Goal: Transaction & Acquisition: Purchase product/service

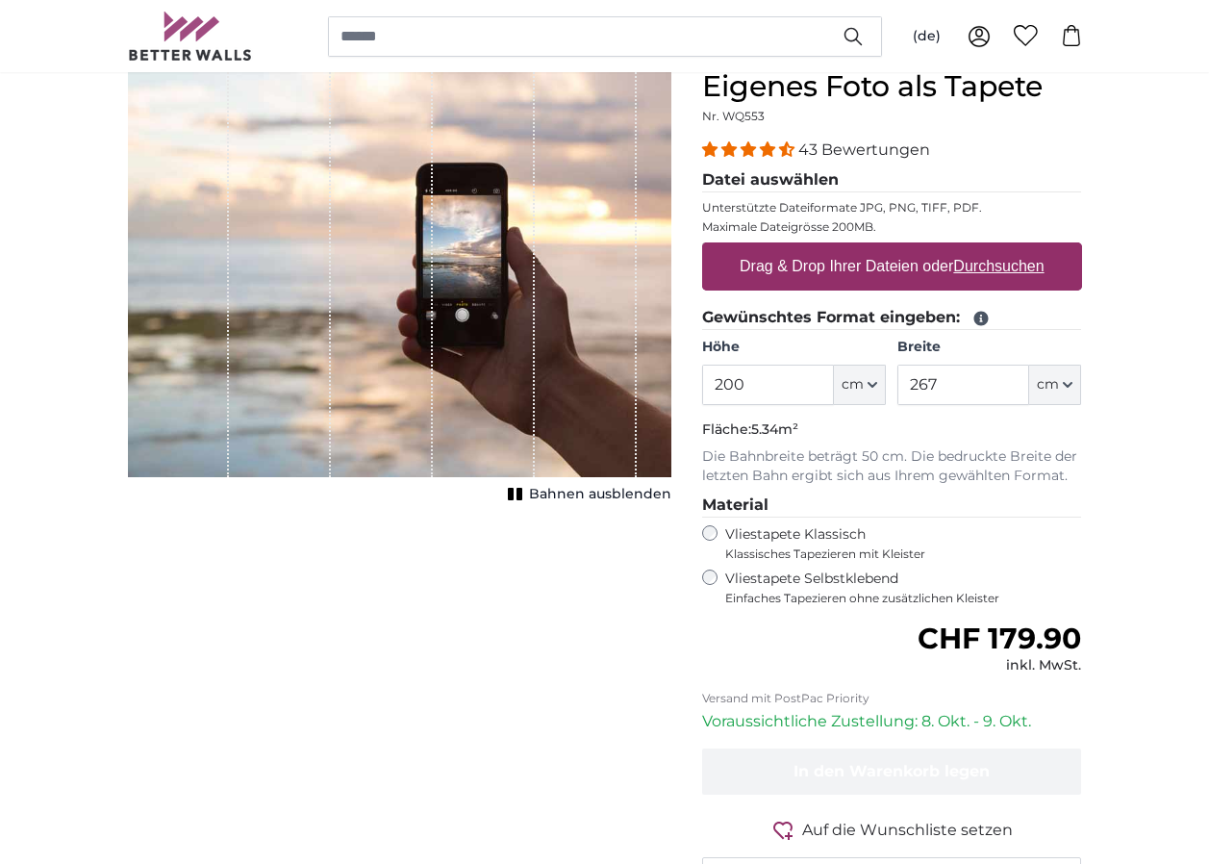
scroll to position [192, 0]
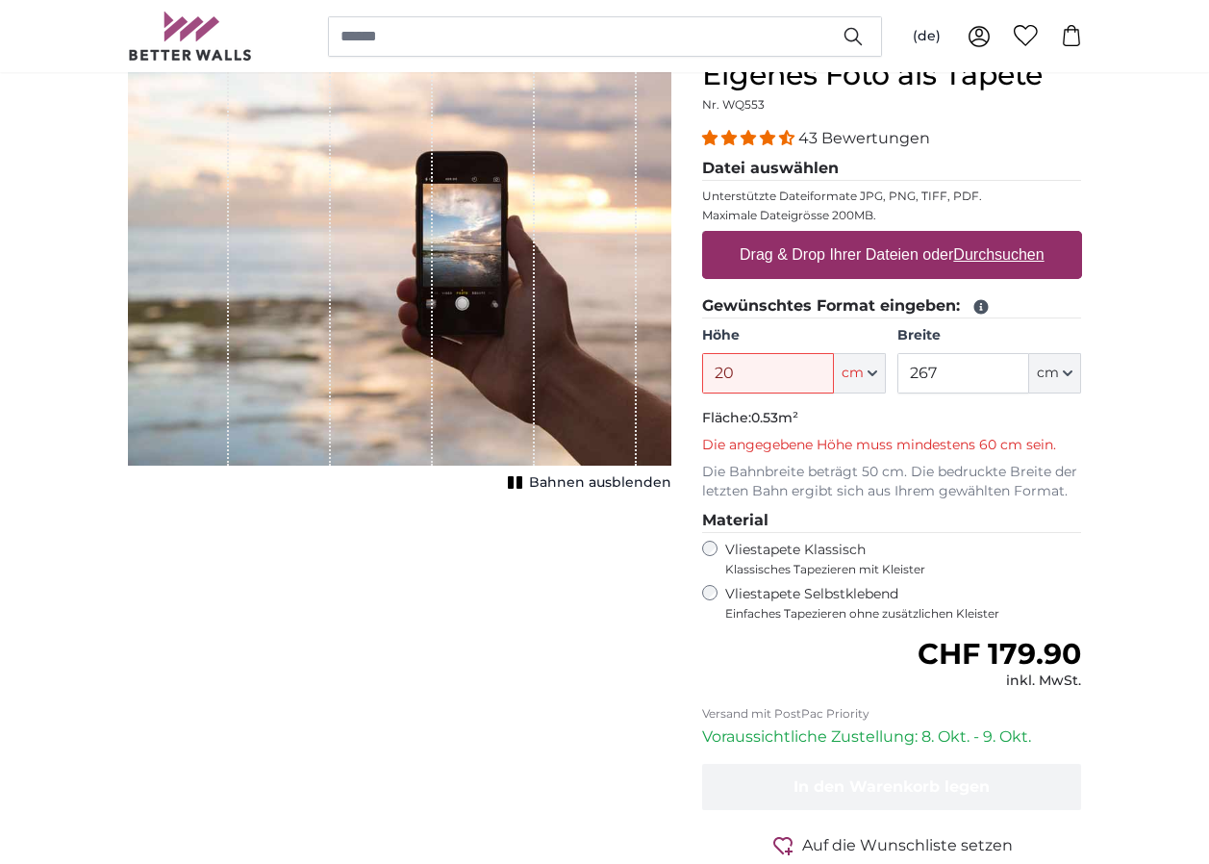
type input "2"
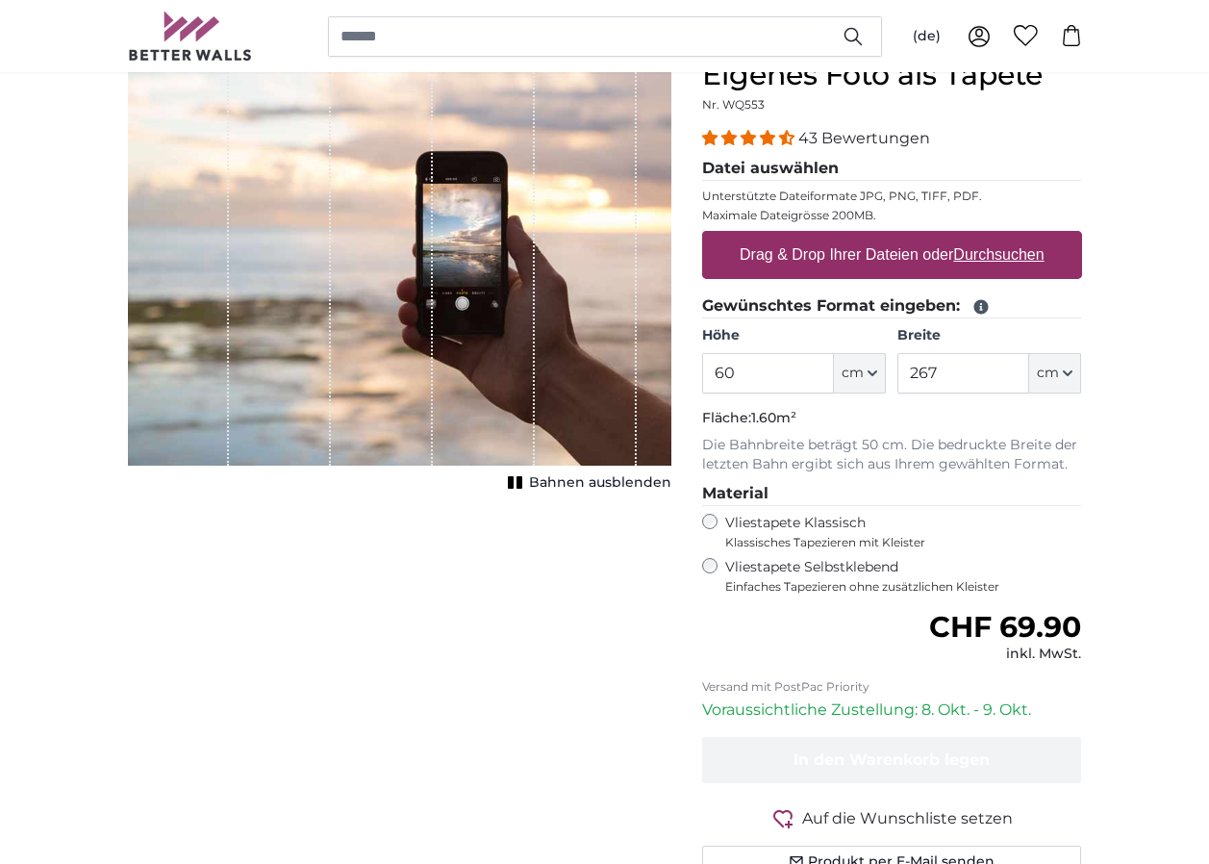
type input "60"
click at [962, 380] on input "267" at bounding box center [963, 373] width 132 height 40
type input "2"
type input "80"
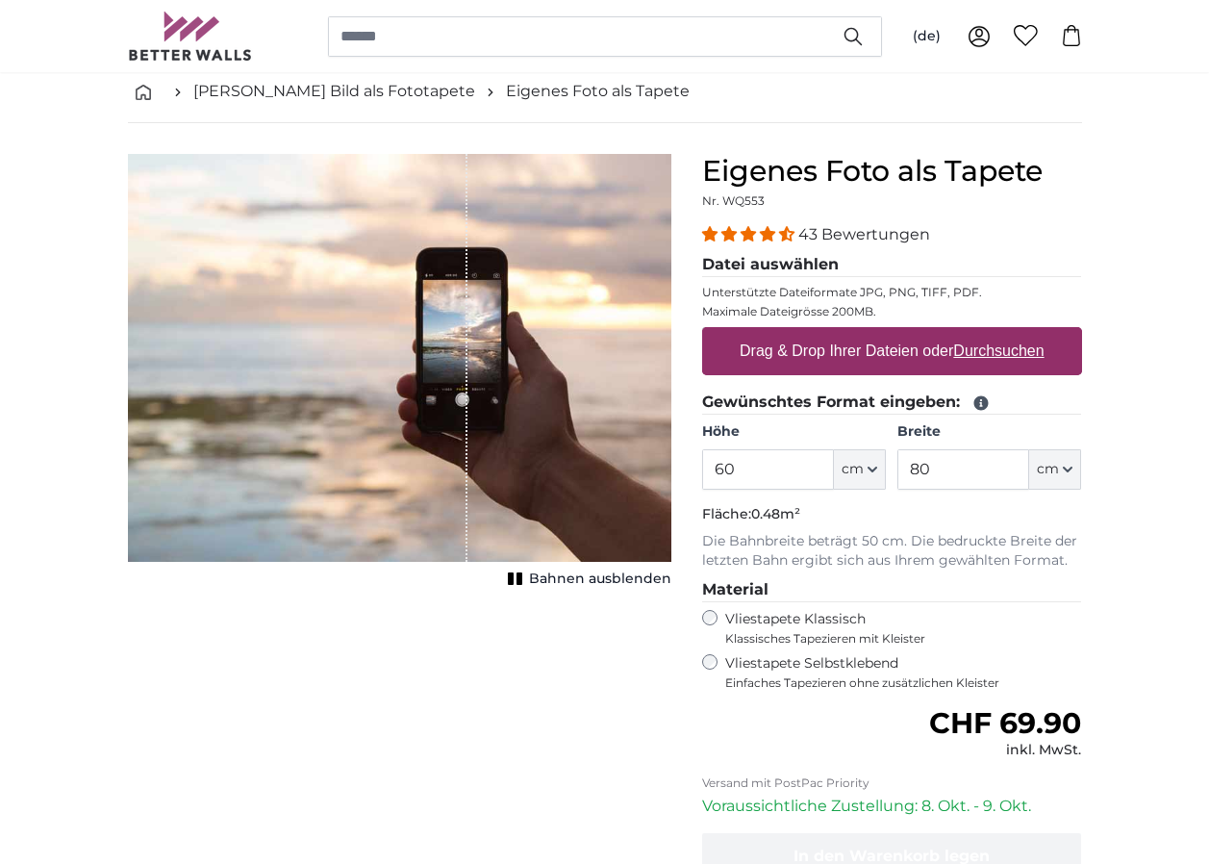
click at [1015, 345] on u "Durchsuchen" at bounding box center [998, 350] width 90 height 16
click at [1015, 333] on input "Drag & Drop Ihrer Dateien oder Durchsuchen" at bounding box center [892, 330] width 380 height 6
type input "**********"
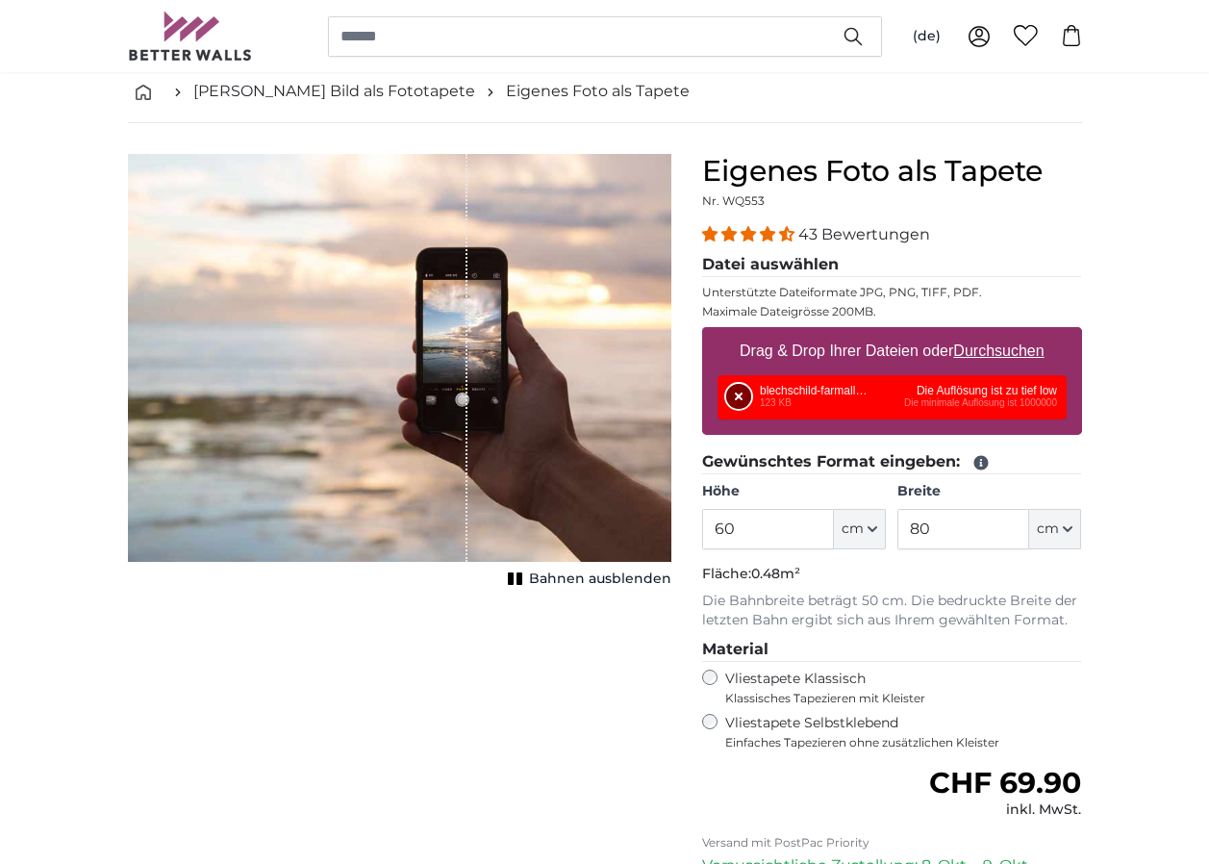
click at [743, 396] on button "Entfernen" at bounding box center [738, 396] width 25 height 25
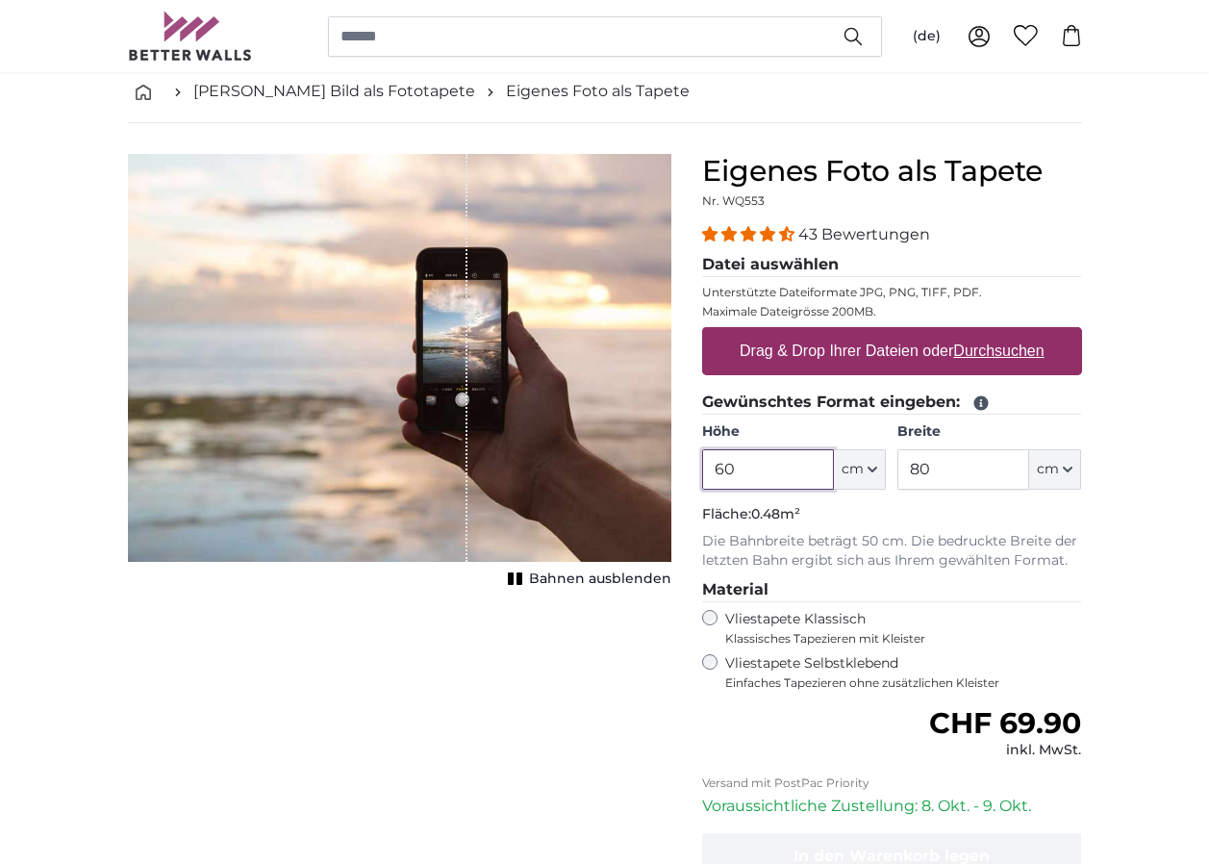
click at [758, 472] on input "60" at bounding box center [768, 469] width 132 height 40
type input "6"
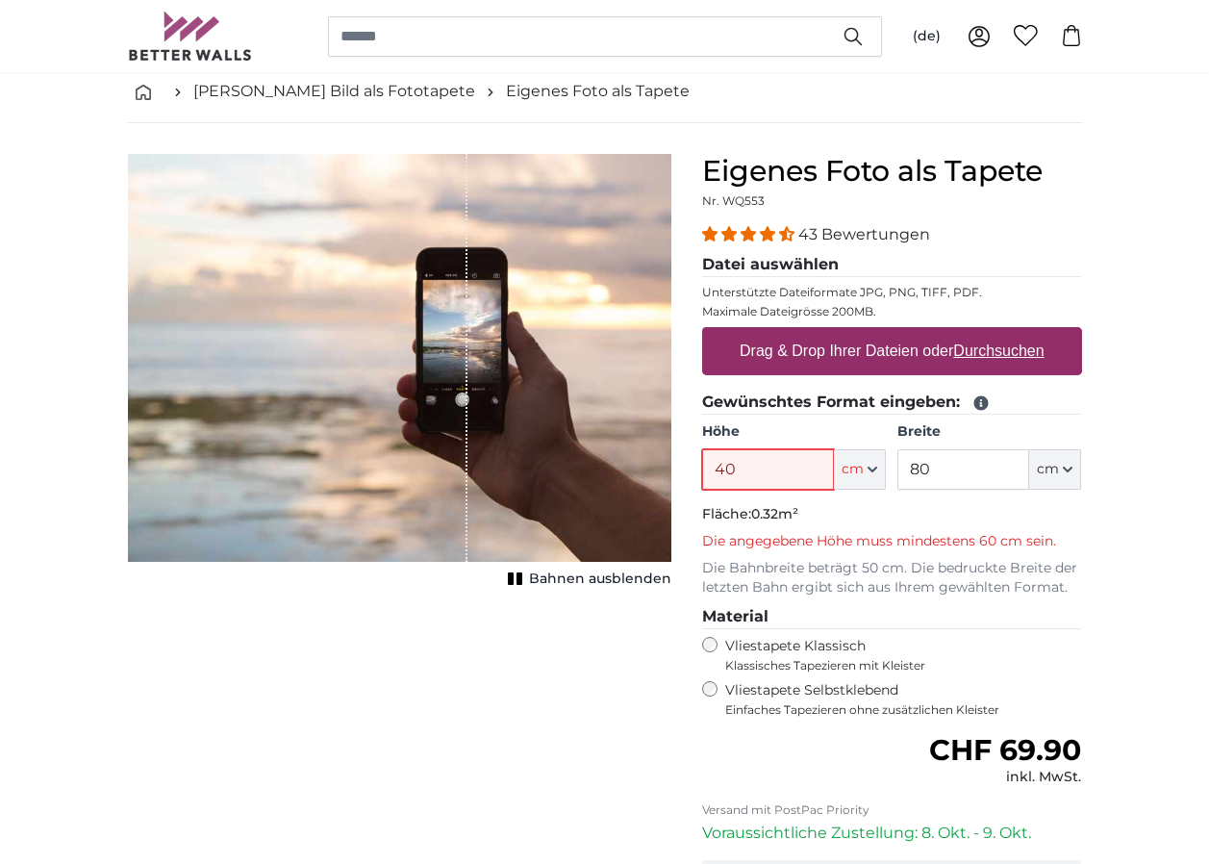
type input "4"
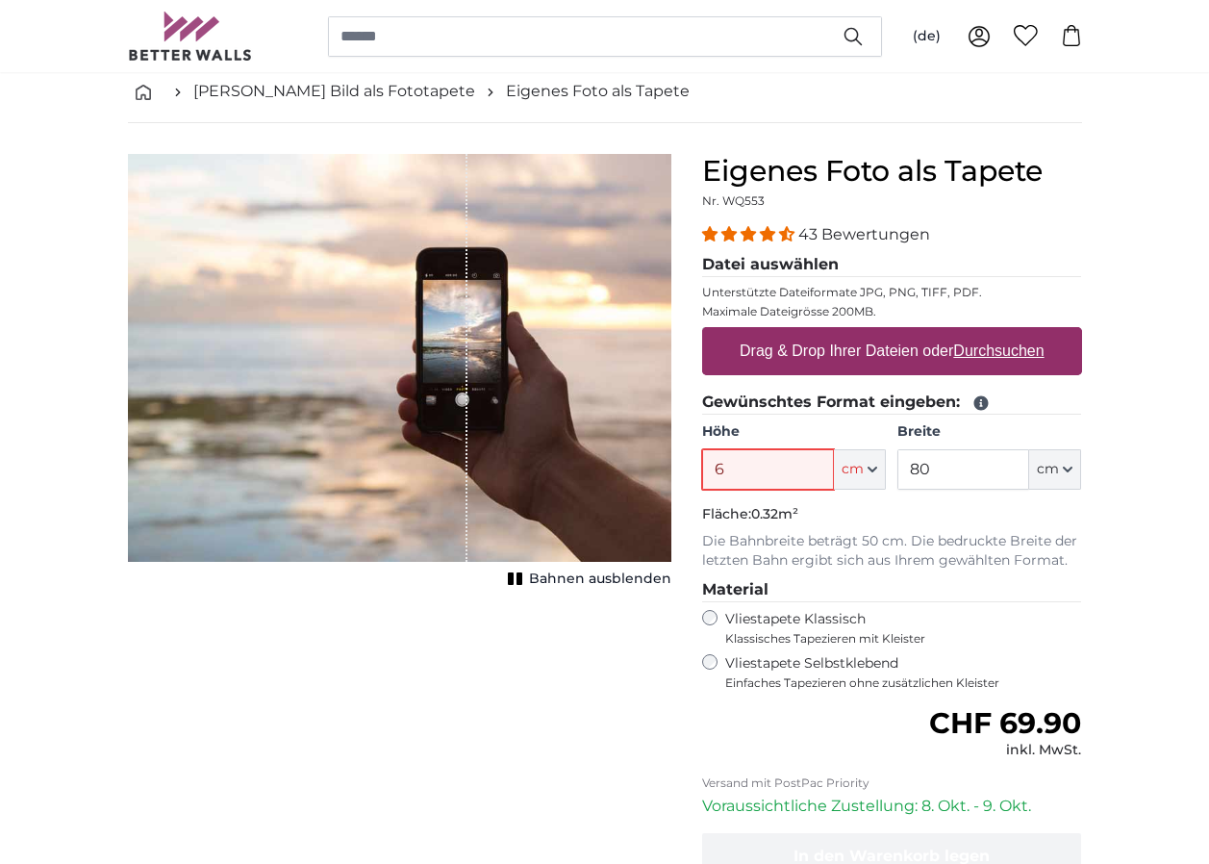
type input "60"
click at [984, 466] on input "80" at bounding box center [963, 469] width 132 height 40
click at [1027, 348] on u "Durchsuchen" at bounding box center [998, 350] width 90 height 16
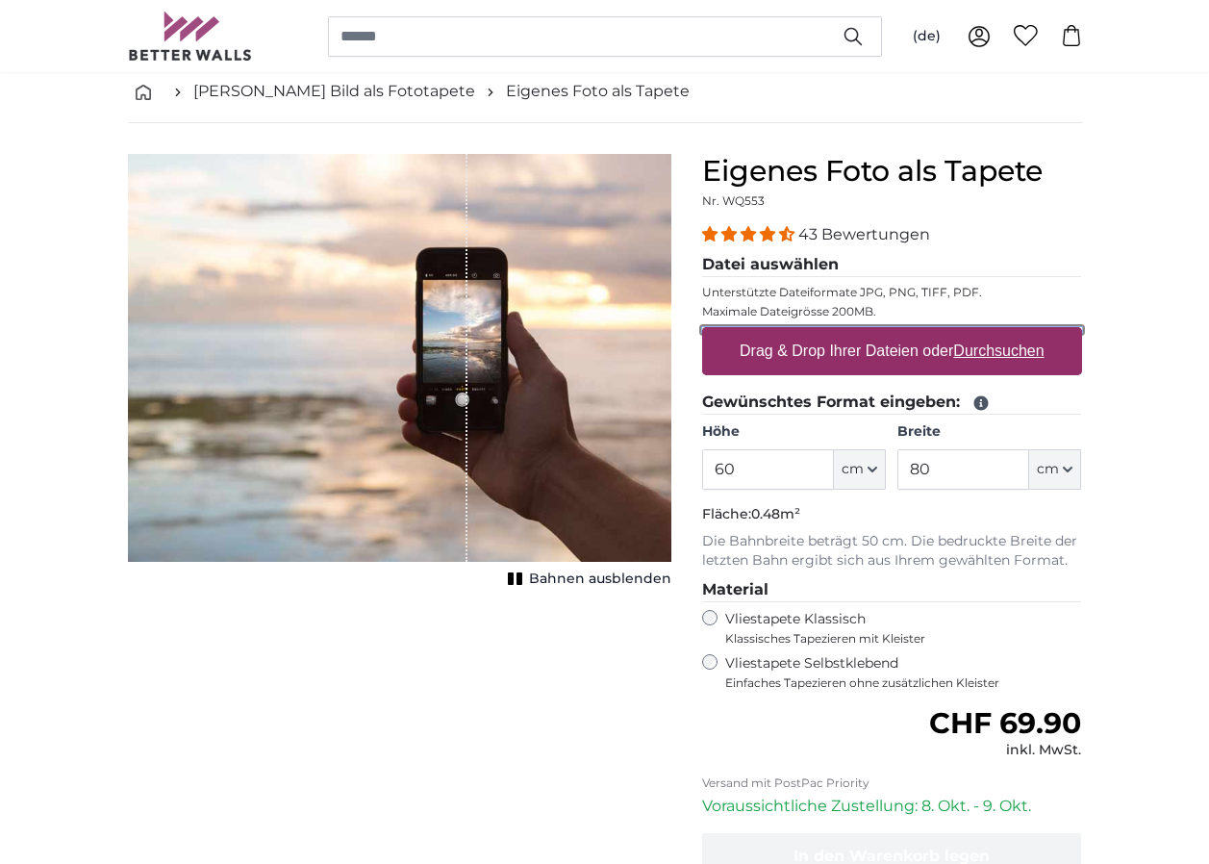
click at [1027, 333] on input "Drag & Drop Ihrer Dateien oder Durchsuchen" at bounding box center [892, 330] width 380 height 6
type input "**********"
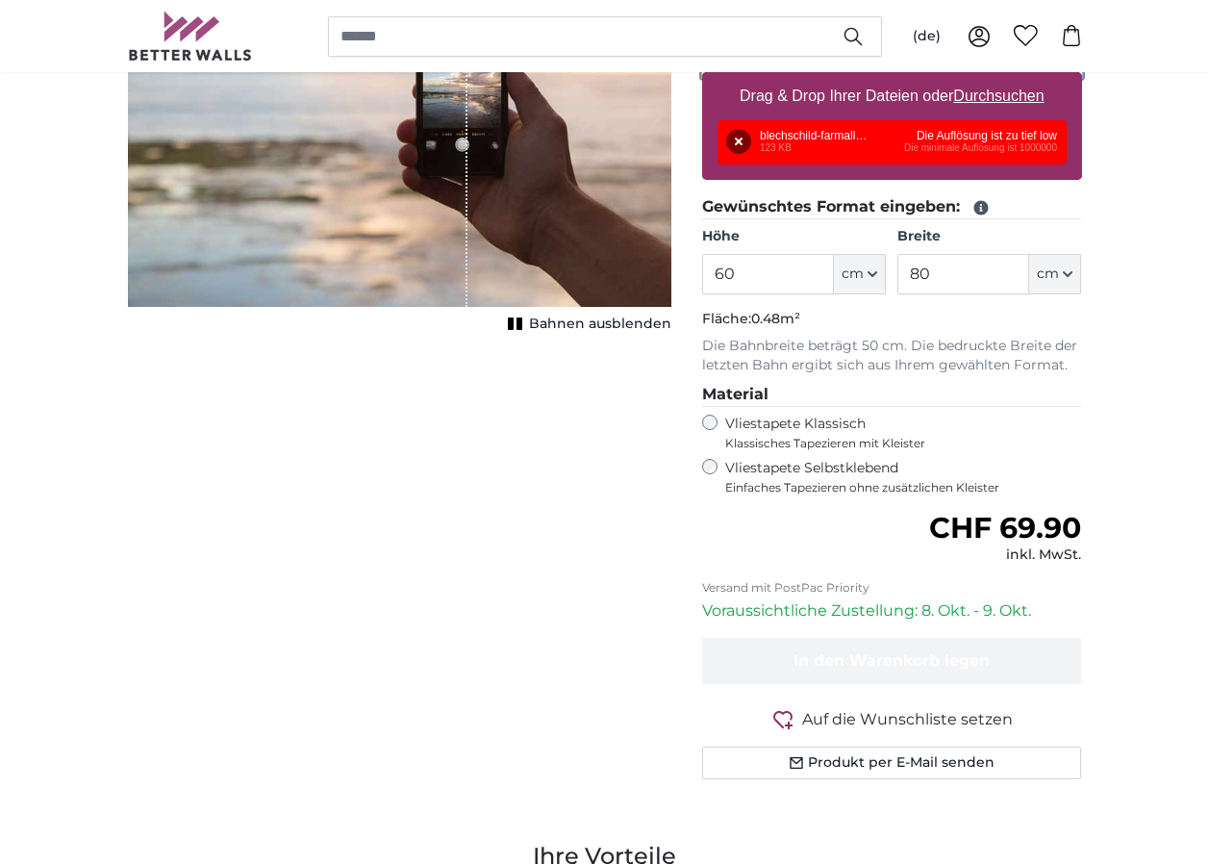
scroll to position [0, 0]
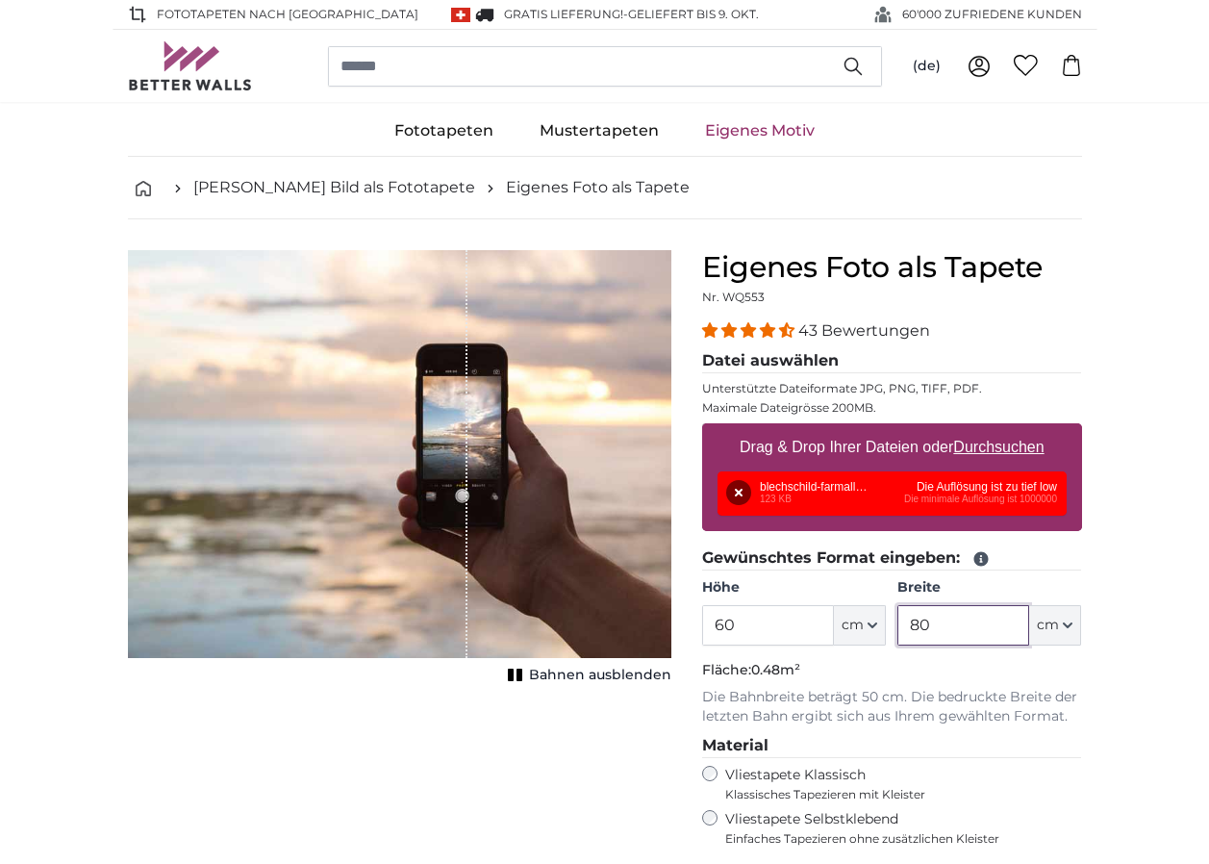
click at [948, 632] on input "80" at bounding box center [963, 625] width 132 height 40
type input "8"
type input "60"
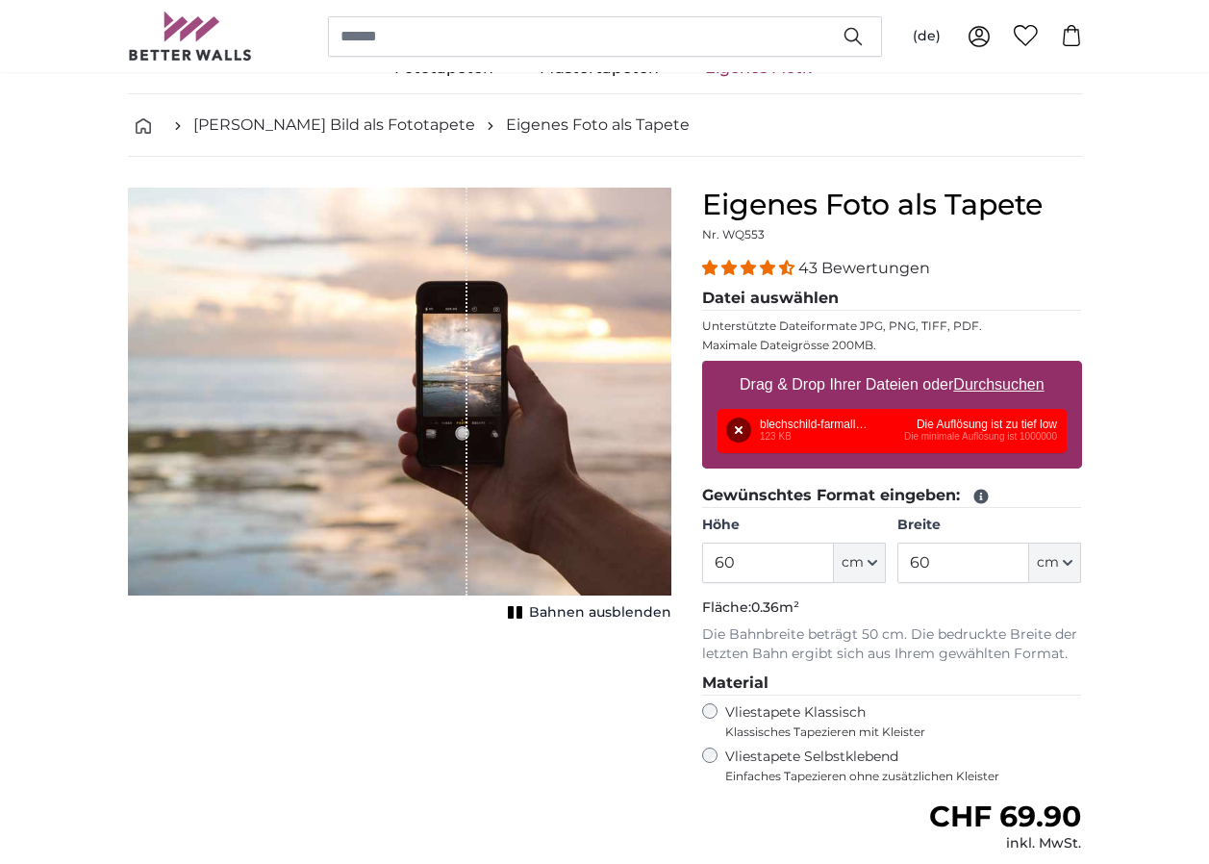
scroll to position [96, 0]
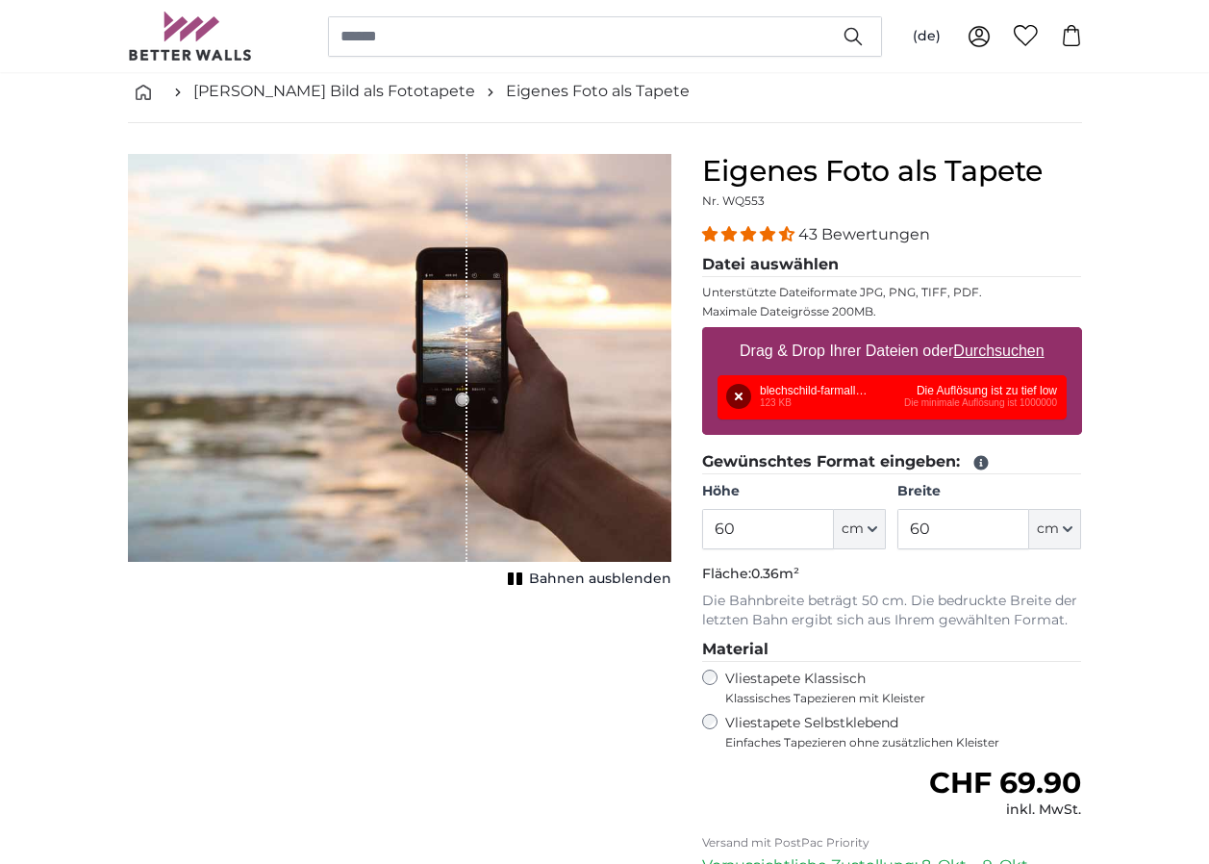
click at [1002, 349] on u "Durchsuchen" at bounding box center [998, 350] width 90 height 16
click at [1002, 333] on input "Drag & Drop Ihrer Dateien oder Durchsuchen" at bounding box center [892, 330] width 380 height 6
type input "**********"
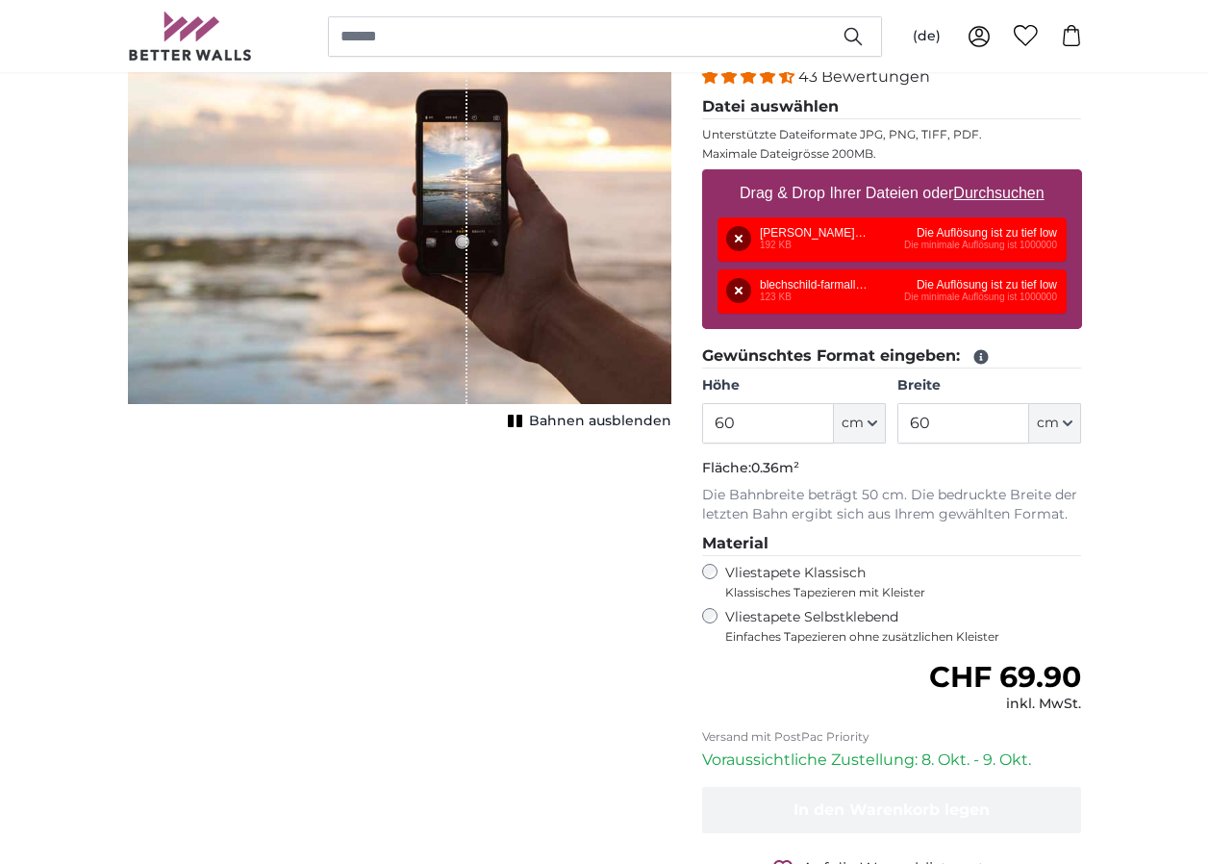
scroll to position [0, 0]
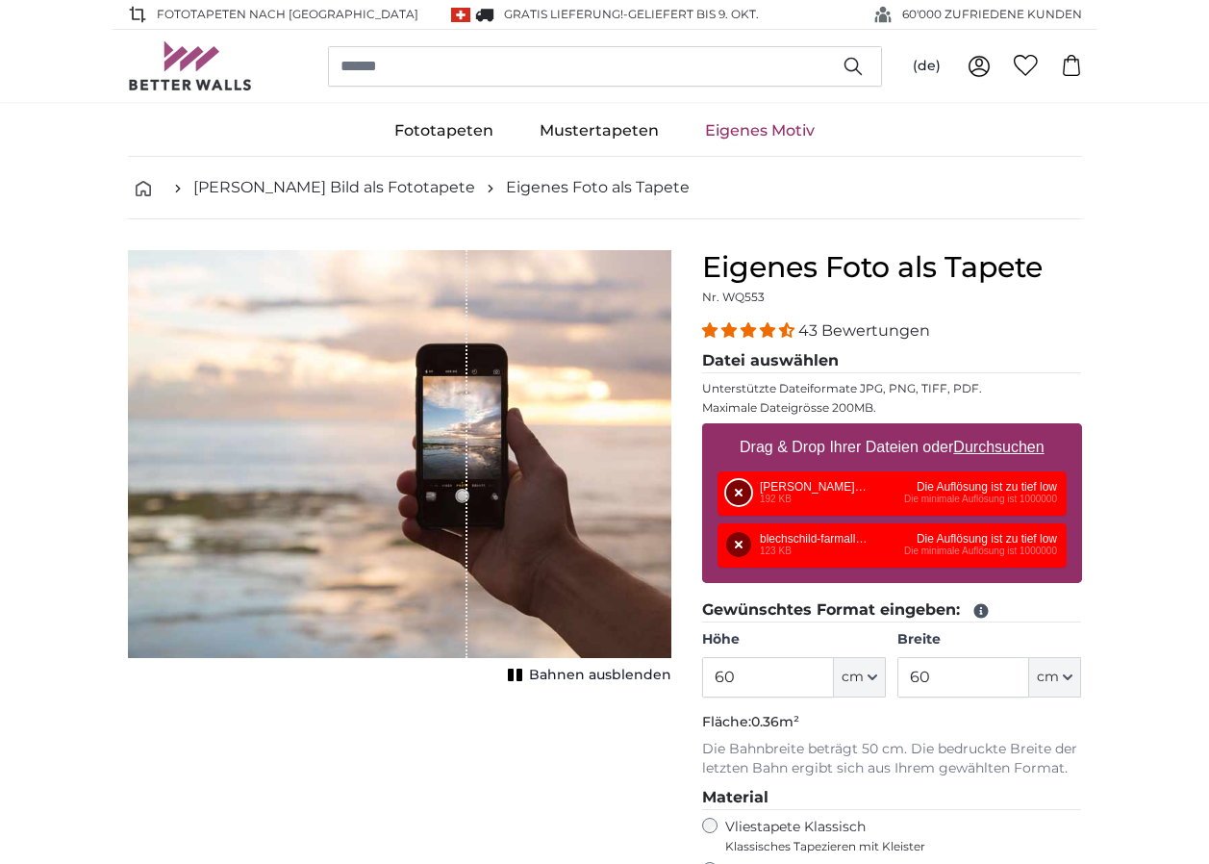
click at [741, 492] on button "Entfernen" at bounding box center [738, 492] width 25 height 25
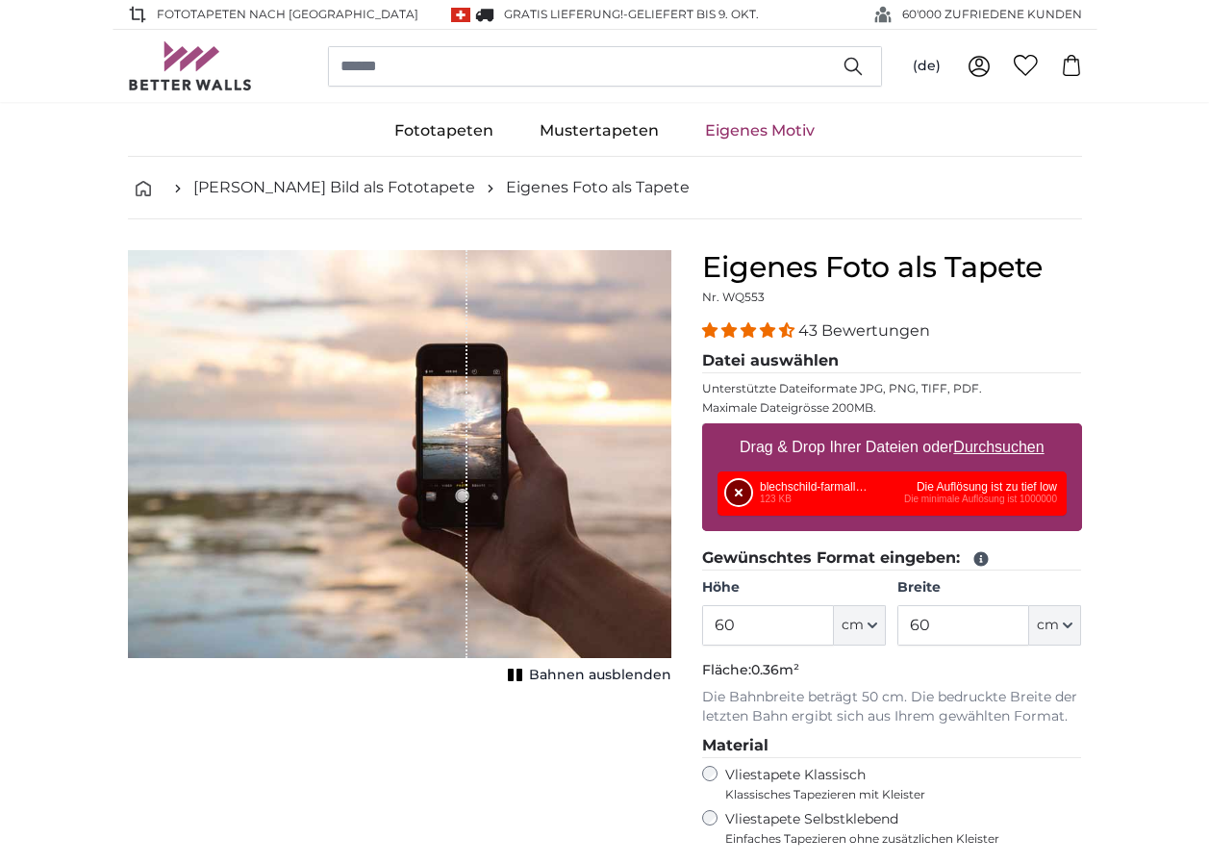
click at [739, 487] on button "Entfernen" at bounding box center [738, 492] width 25 height 25
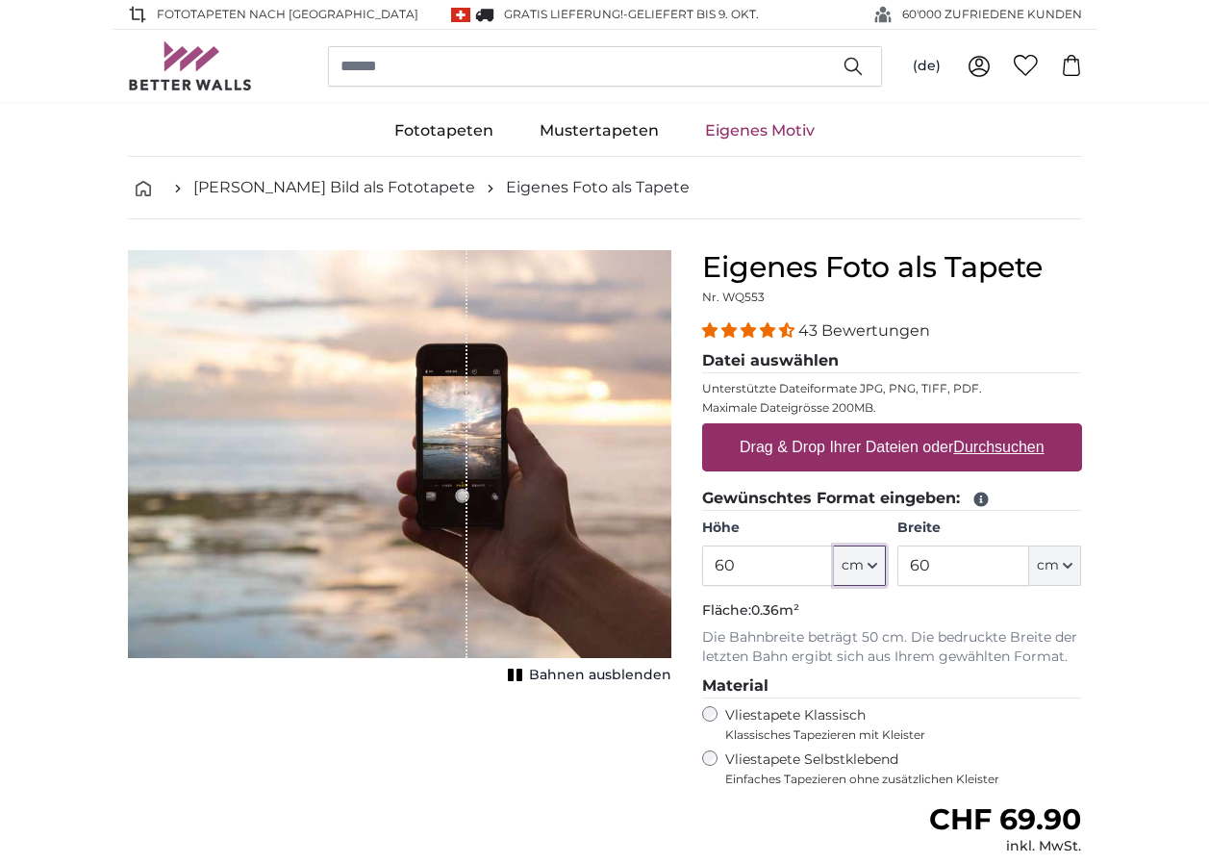
click at [874, 567] on icon "button" at bounding box center [873, 566] width 8 height 4
click at [839, 615] on link "Centimeter (cm)" at bounding box center [859, 616] width 169 height 35
type input "80"
click at [1004, 449] on u "Durchsuchen" at bounding box center [998, 447] width 90 height 16
click at [1004, 429] on input "Drag & Drop Ihrer Dateien oder Durchsuchen" at bounding box center [892, 426] width 380 height 6
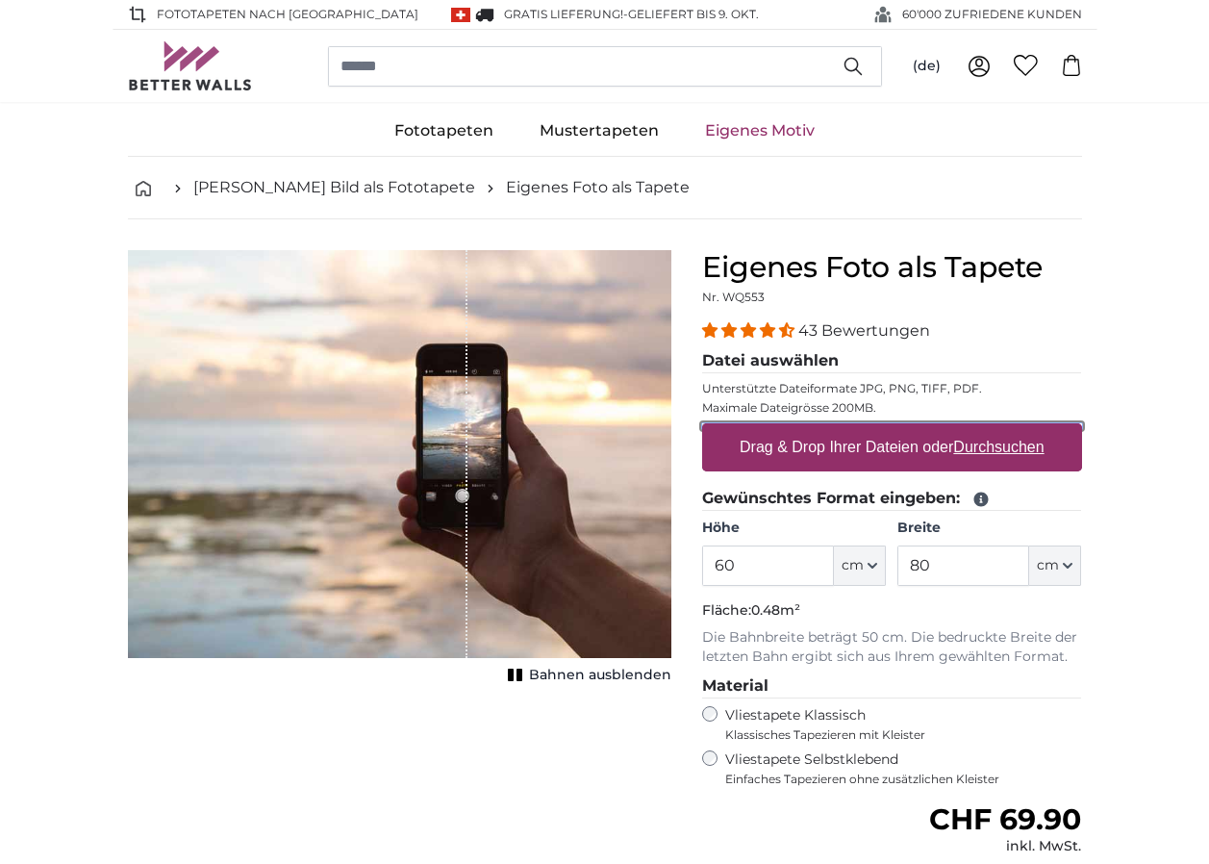
type input "**********"
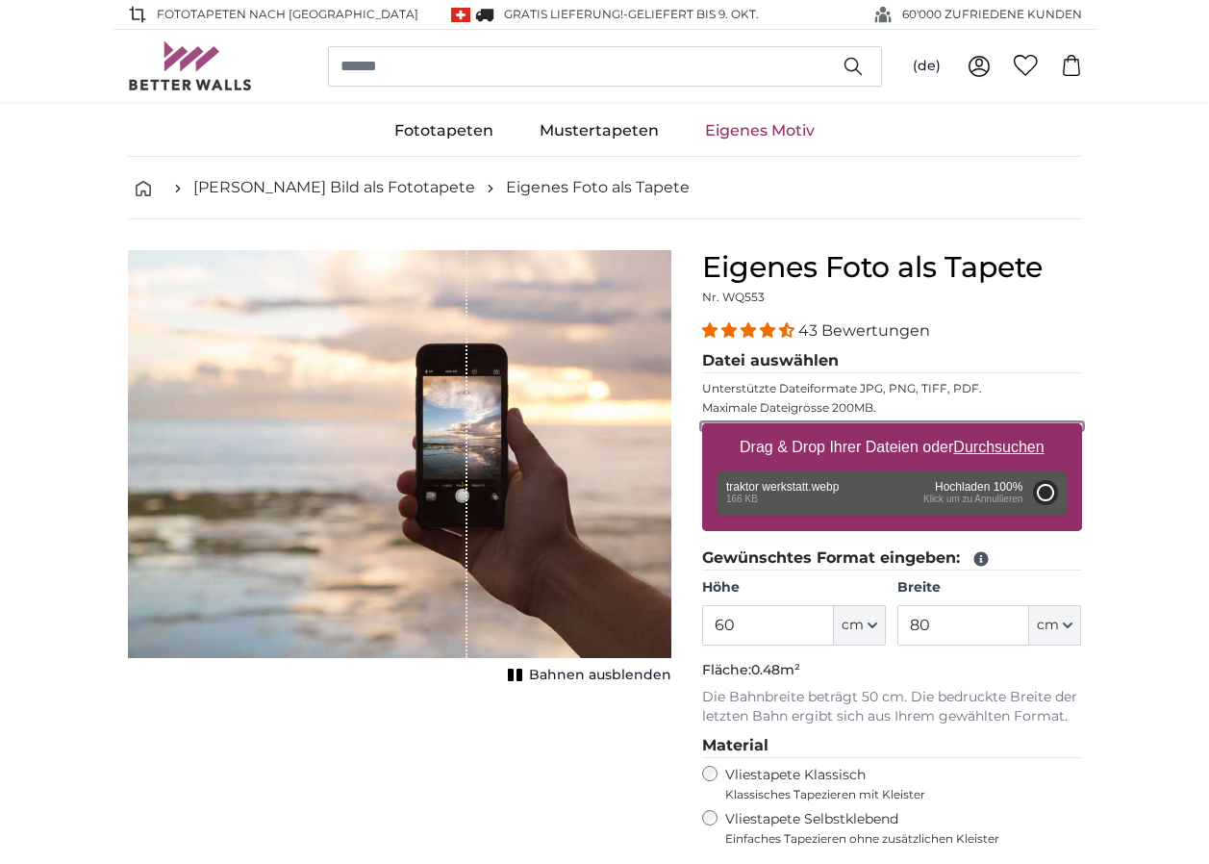
type input "72"
type input "105.8"
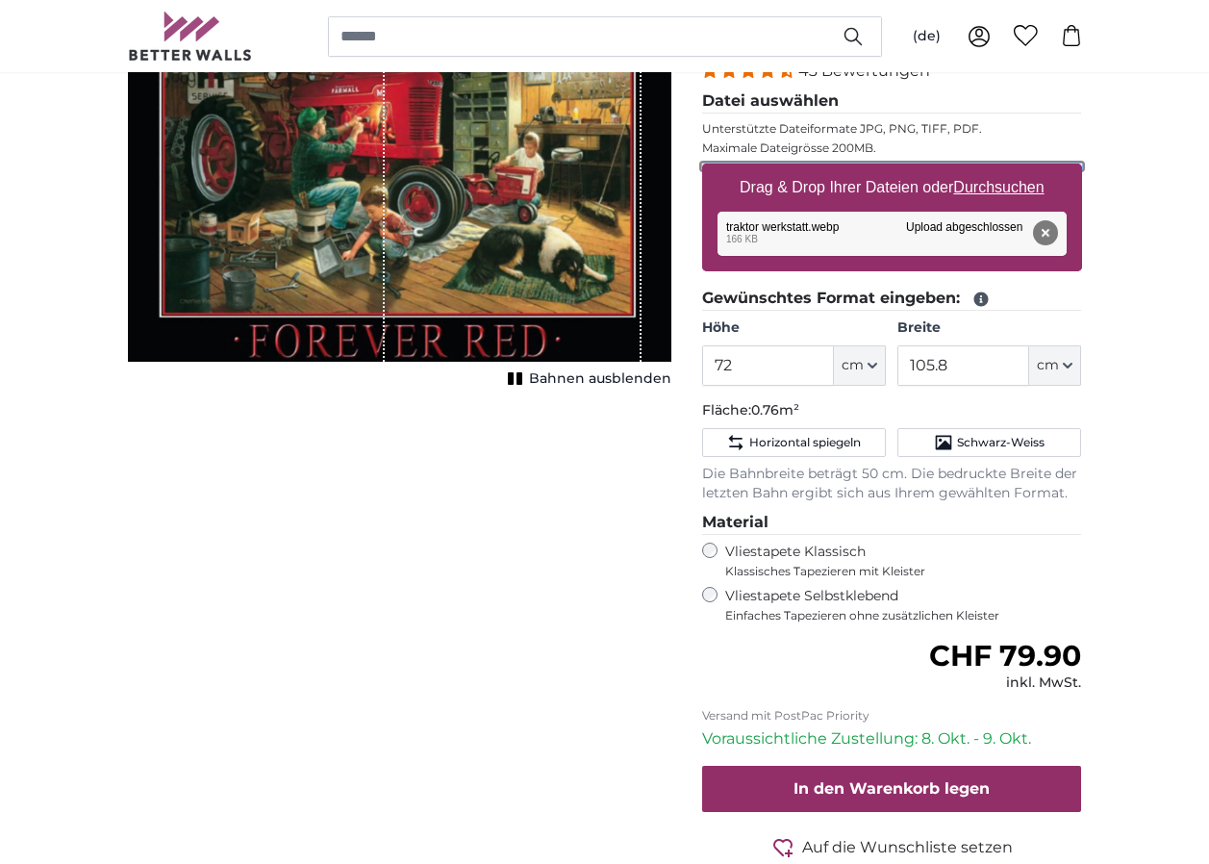
scroll to position [289, 0]
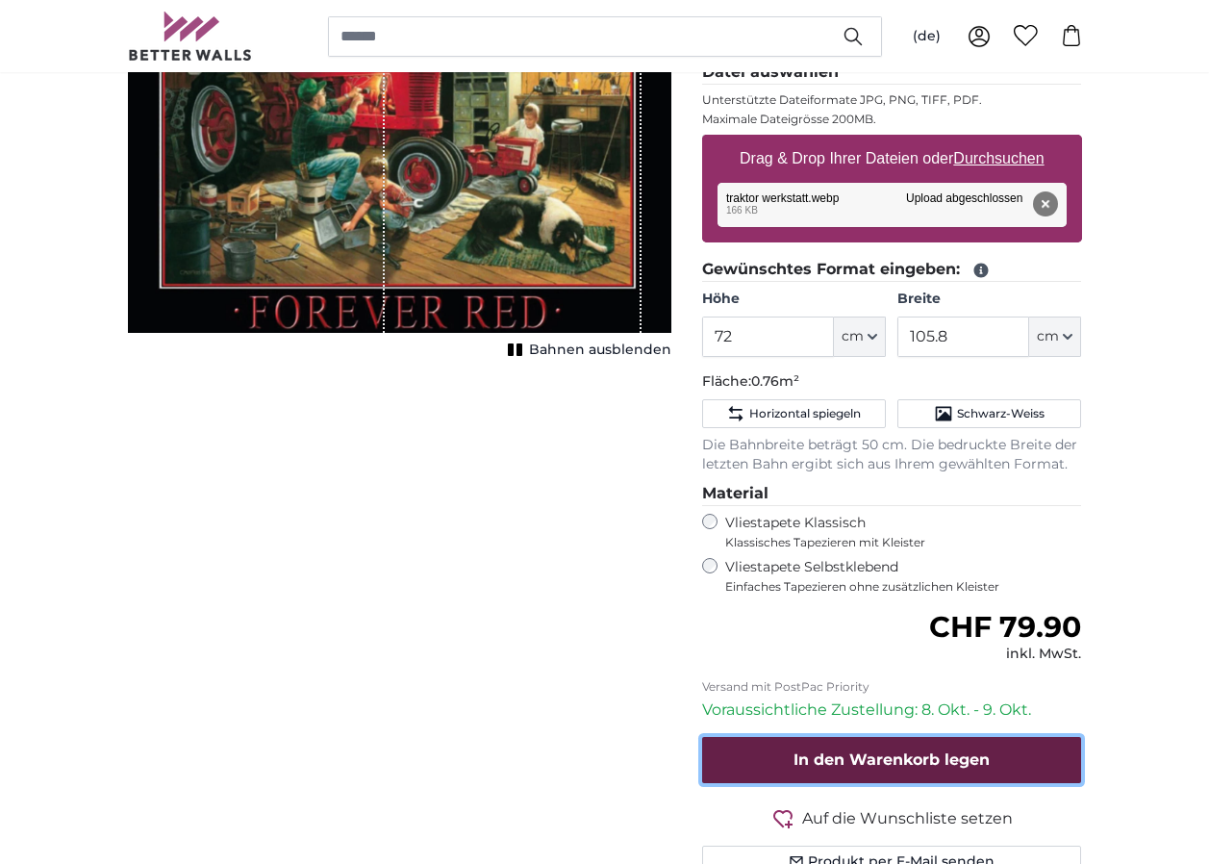
click at [831, 747] on button "In den Warenkorb legen" at bounding box center [892, 760] width 380 height 46
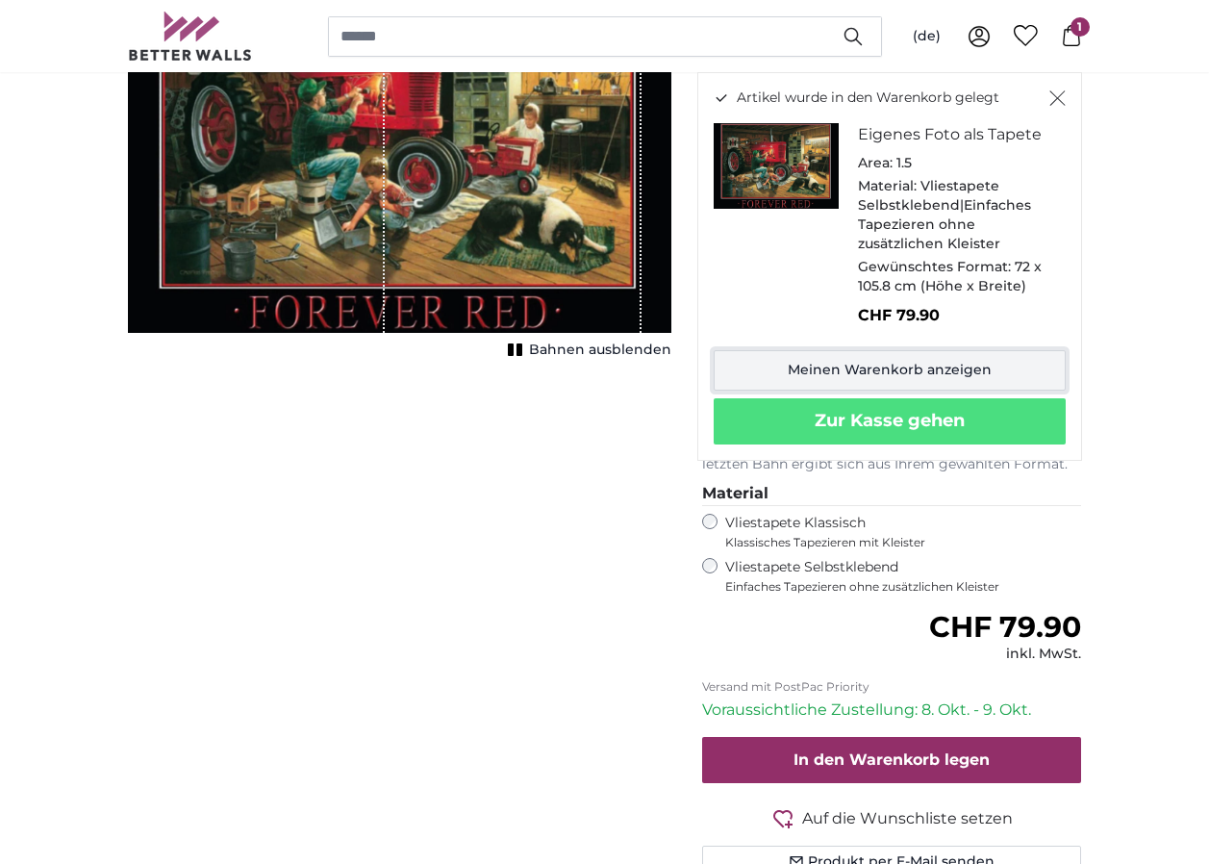
click at [878, 371] on link "Meinen Warenkorb anzeigen" at bounding box center [890, 370] width 352 height 40
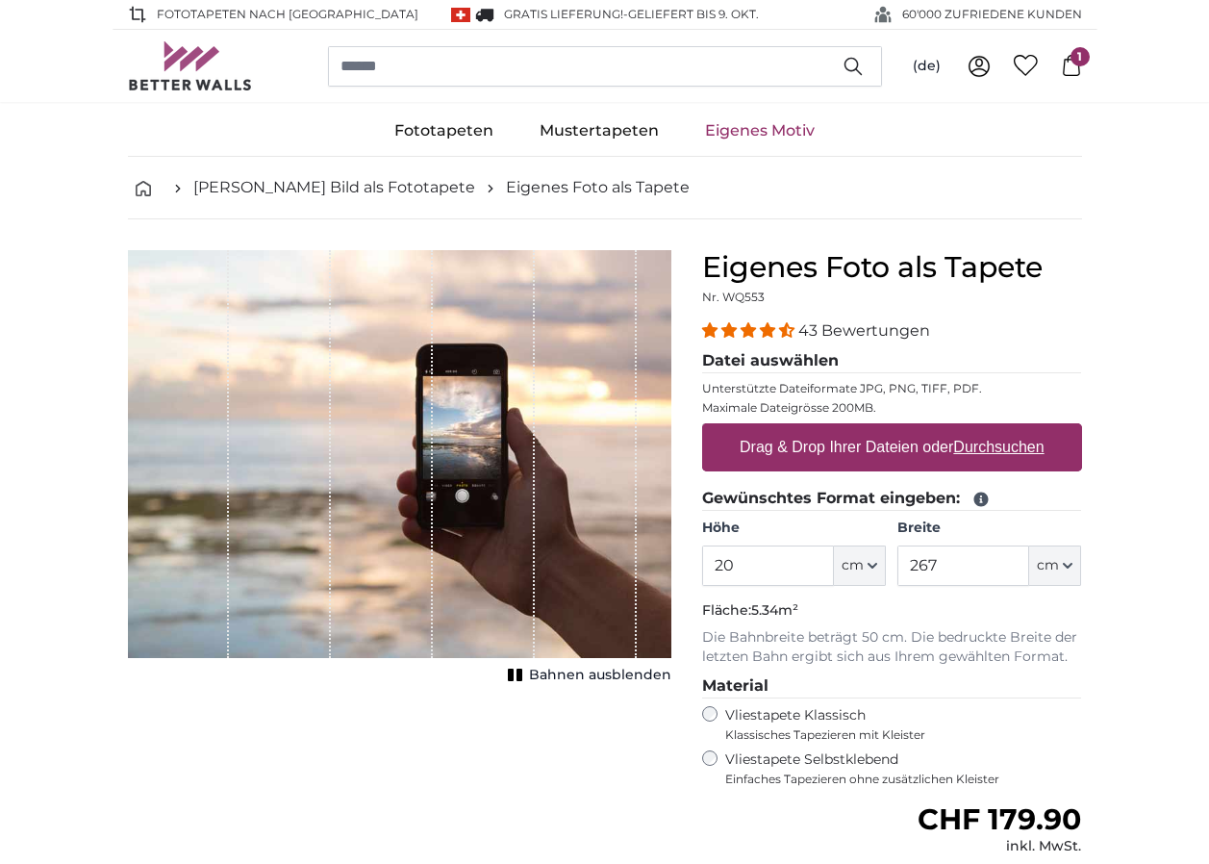
type input "2"
type input "80"
click at [954, 563] on input "267" at bounding box center [963, 565] width 132 height 40
type input "2"
type input "60"
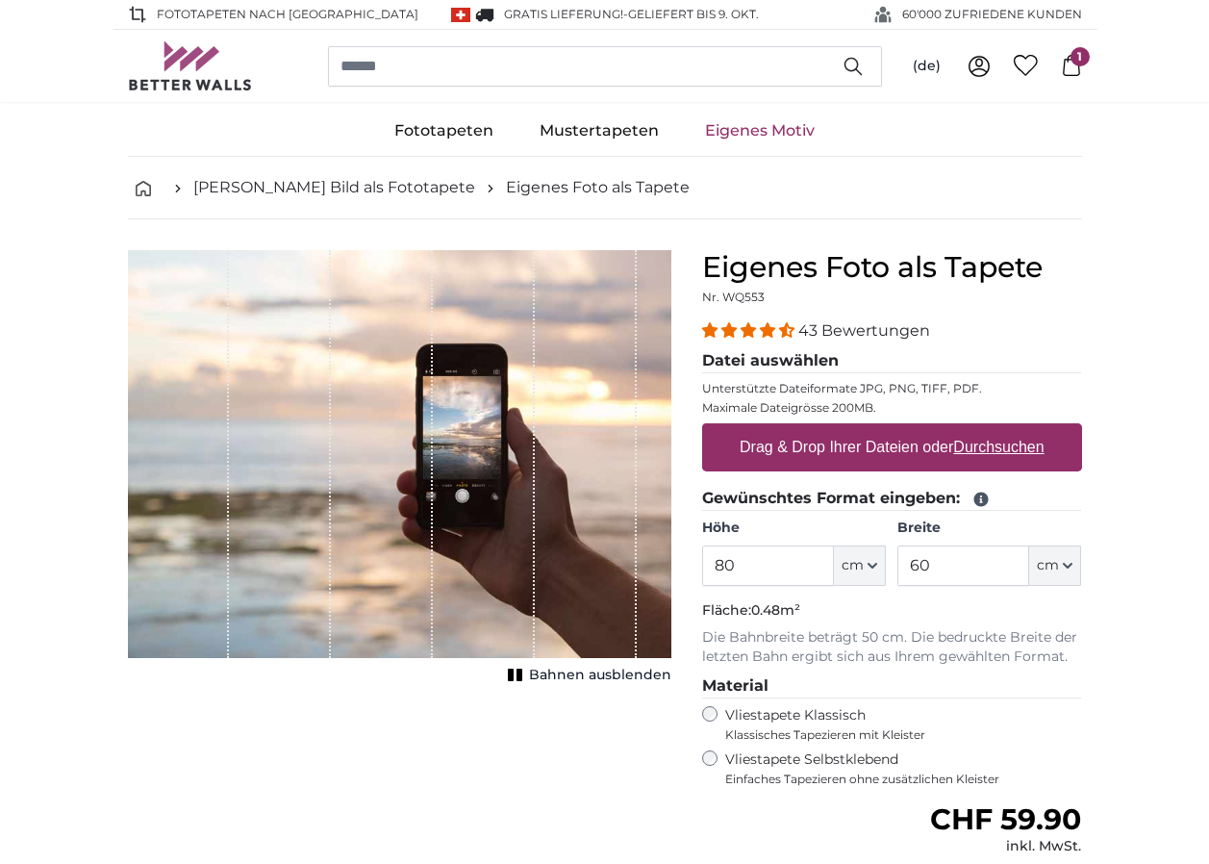
click at [1014, 441] on u "Durchsuchen" at bounding box center [998, 447] width 90 height 16
click at [1014, 429] on input "Drag & Drop Ihrer Dateien oder Durchsuchen" at bounding box center [892, 426] width 380 height 6
type input "**********"
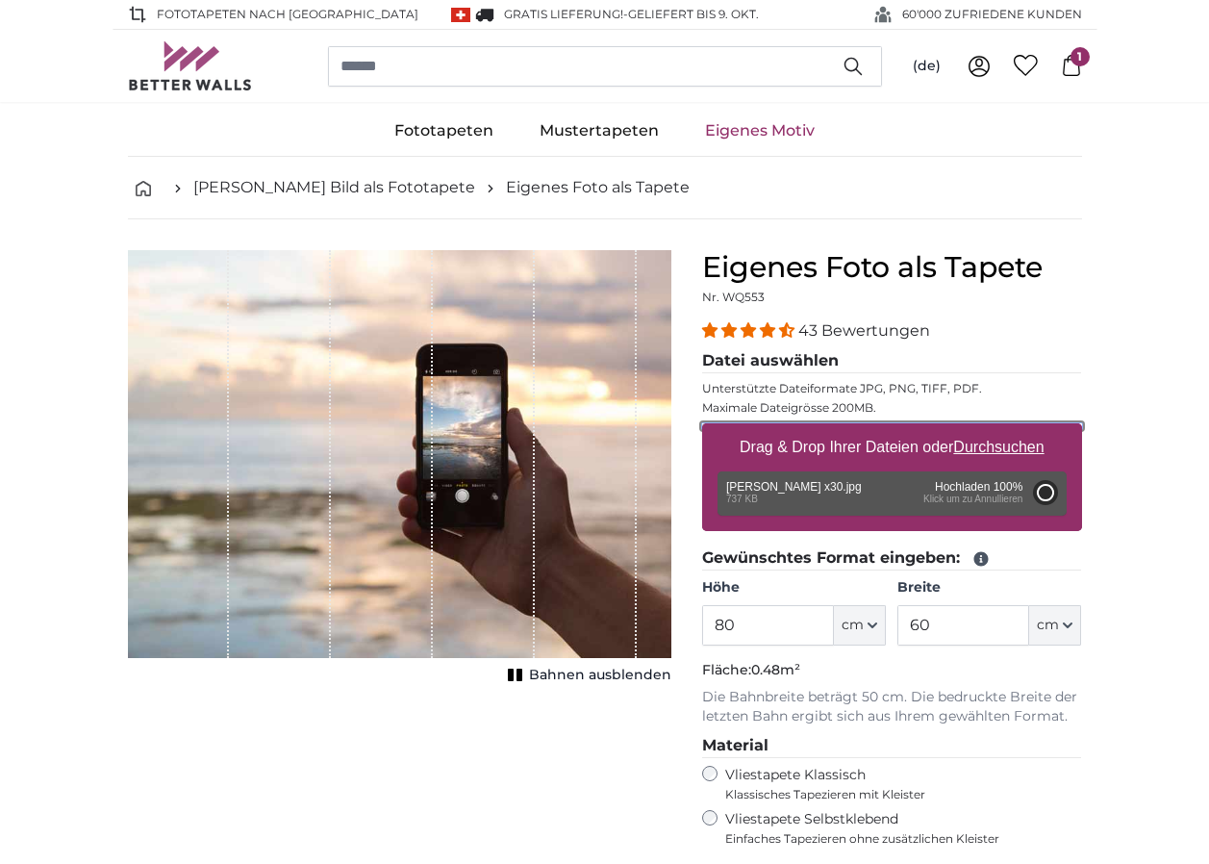
type input "155.3"
type input "132"
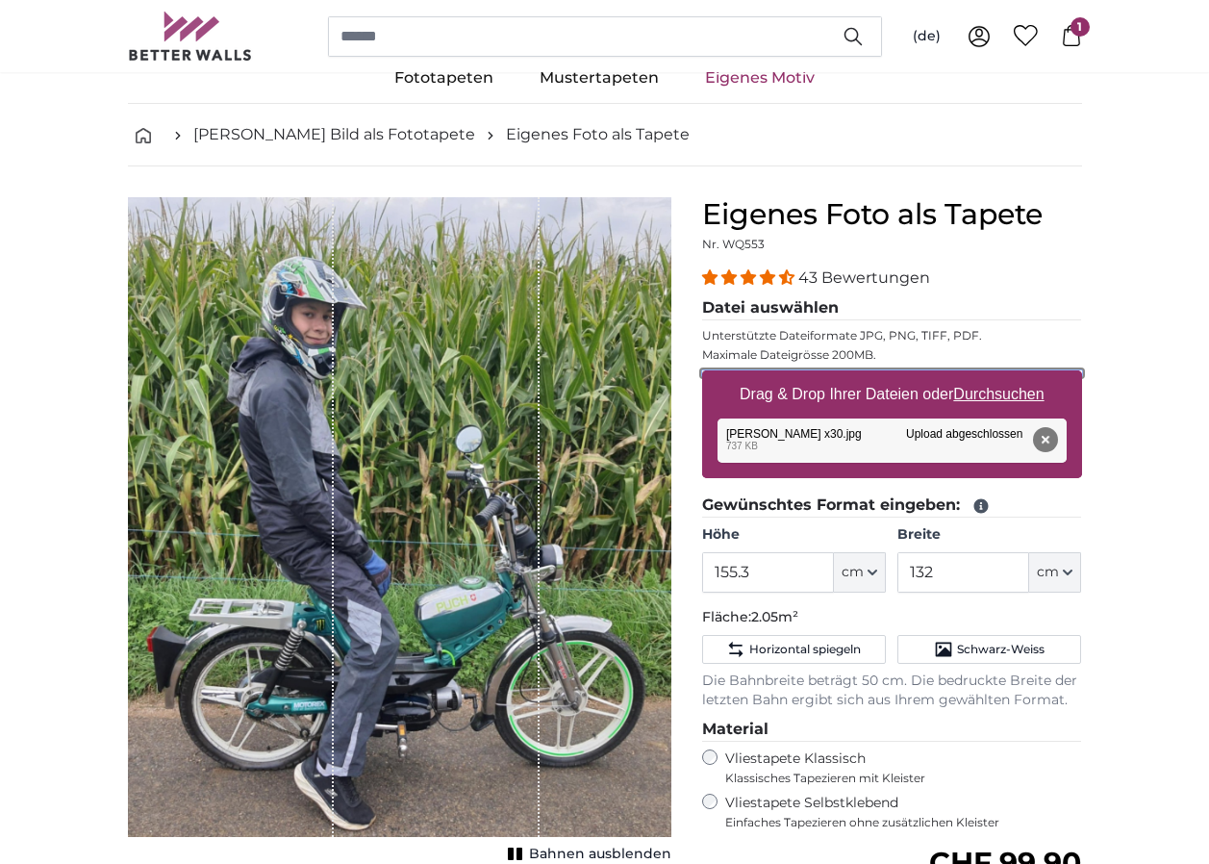
scroll to position [192, 0]
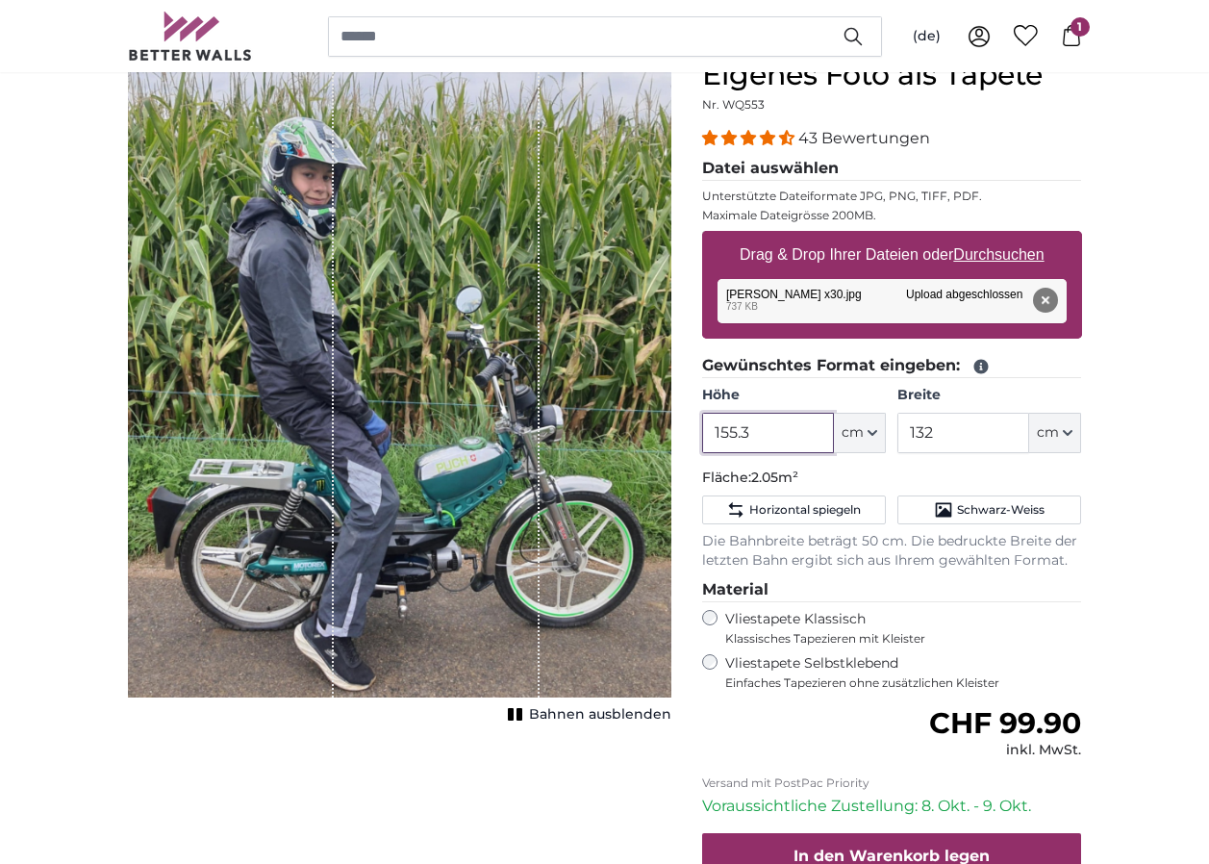
click at [774, 434] on input "155.3" at bounding box center [768, 433] width 132 height 40
type input "1"
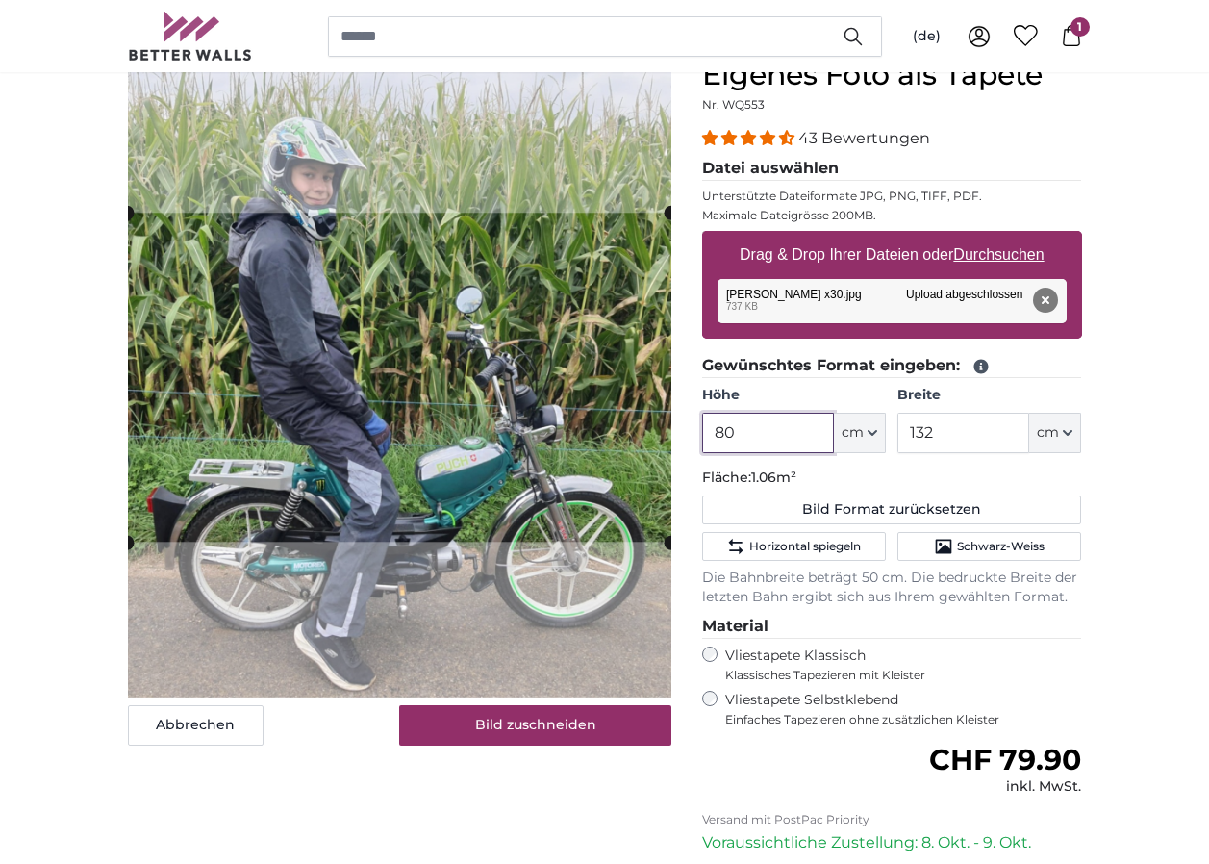
type input "80"
click at [955, 432] on input "132" at bounding box center [963, 433] width 132 height 40
type input "1"
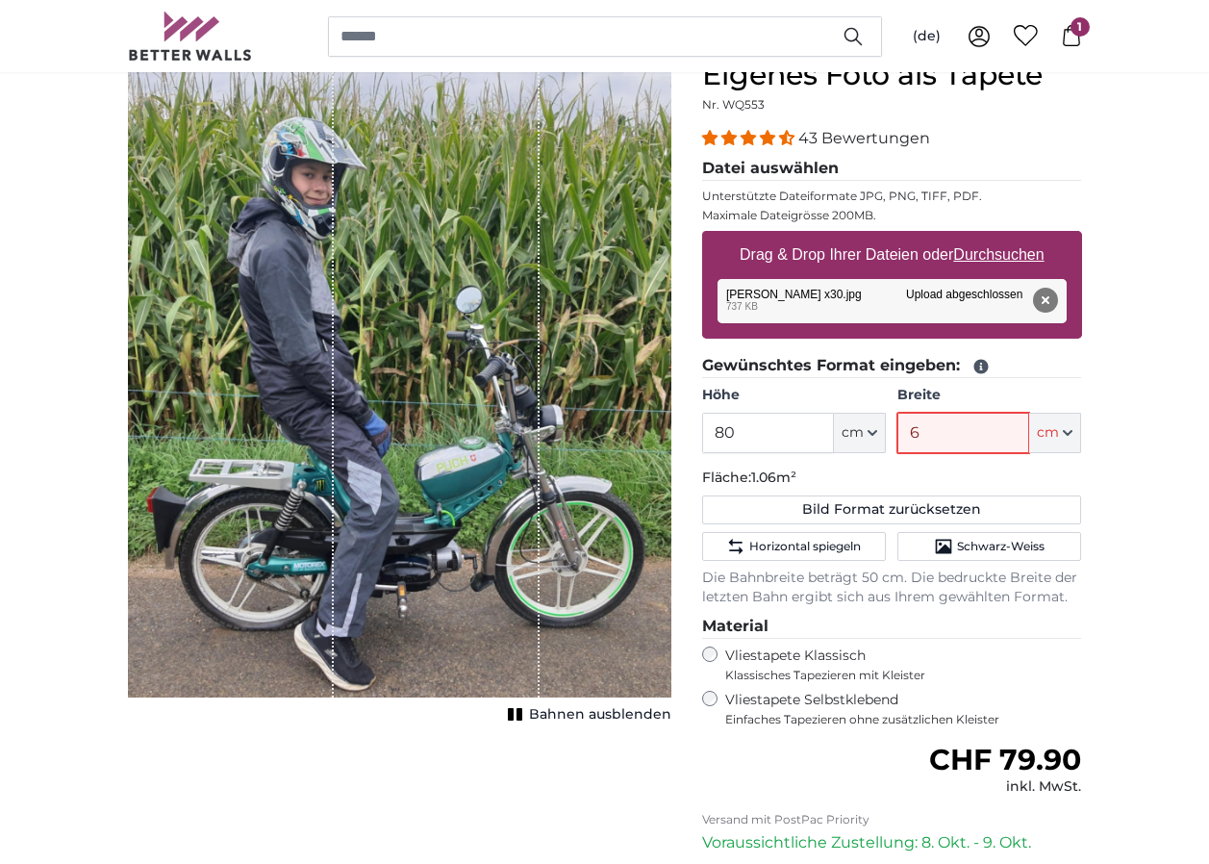
type input "60"
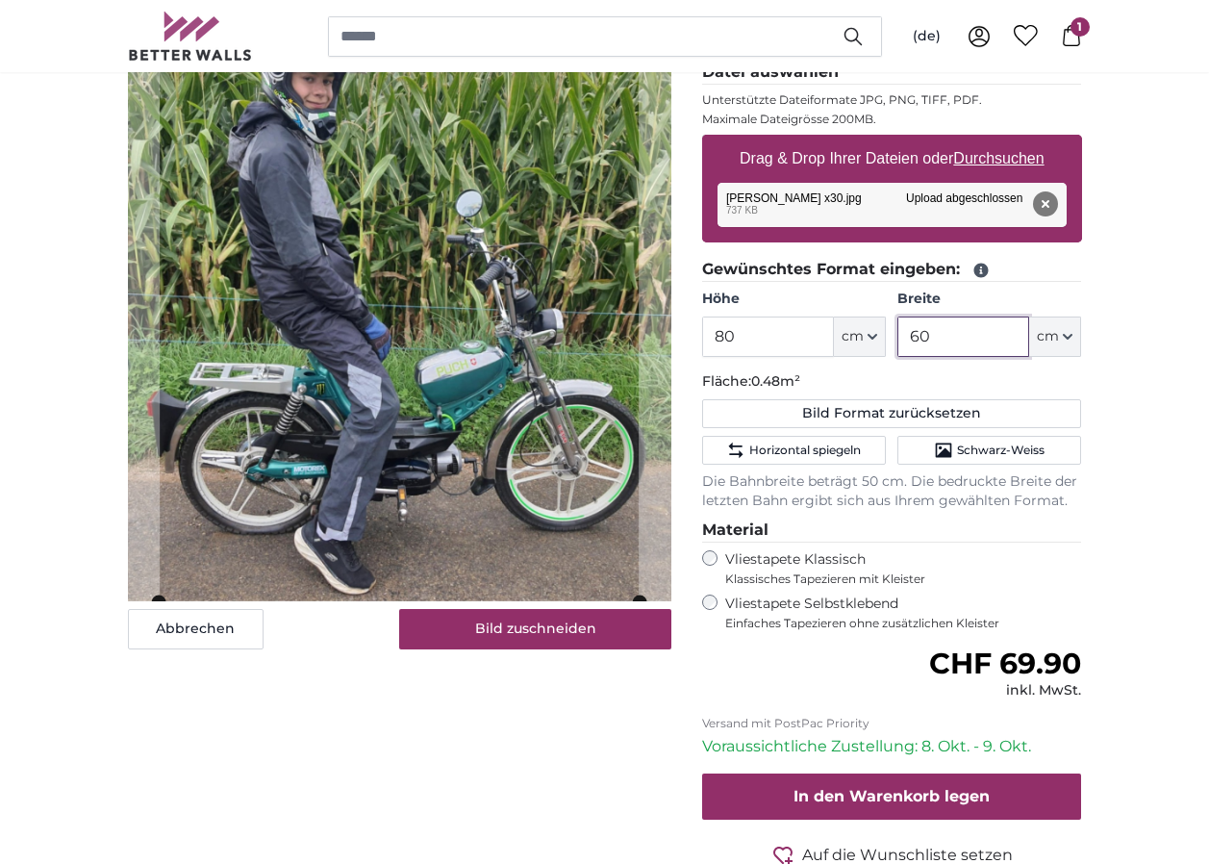
scroll to position [192, 0]
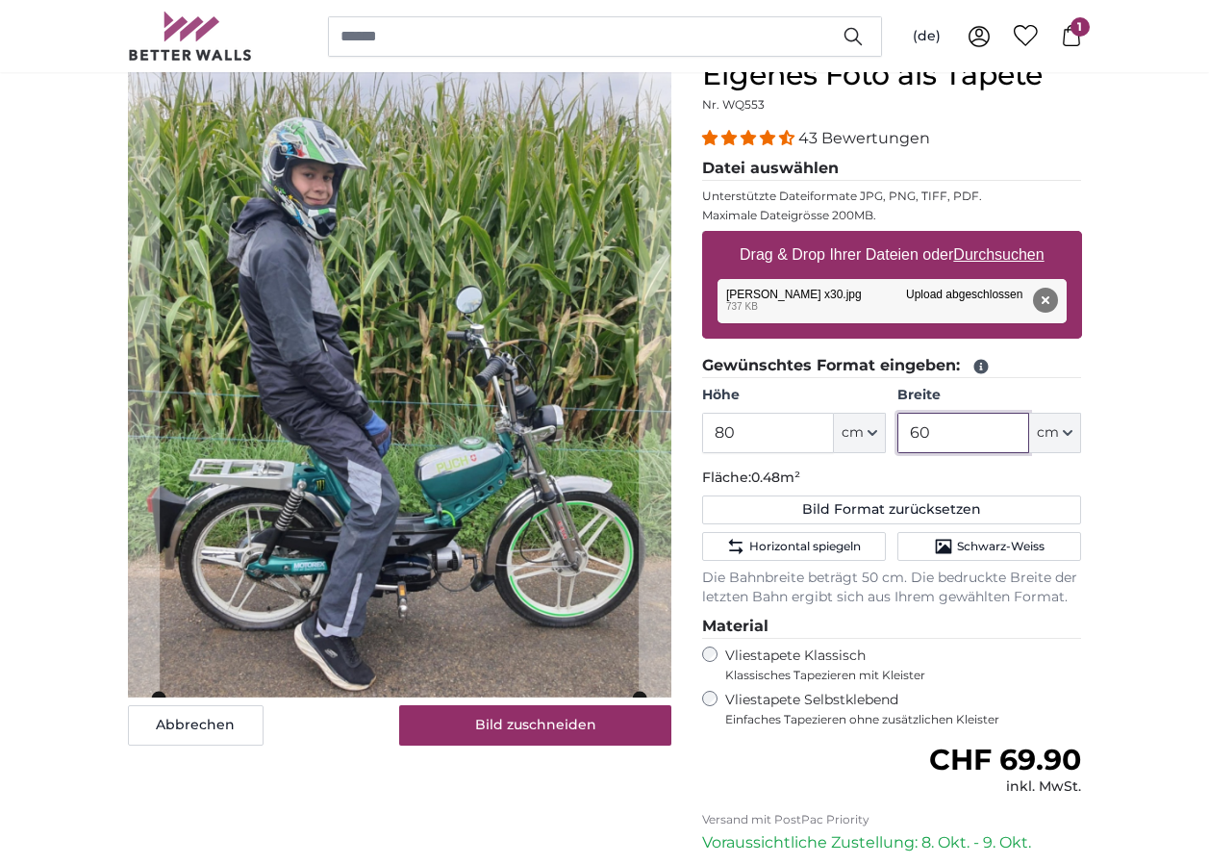
type input "6"
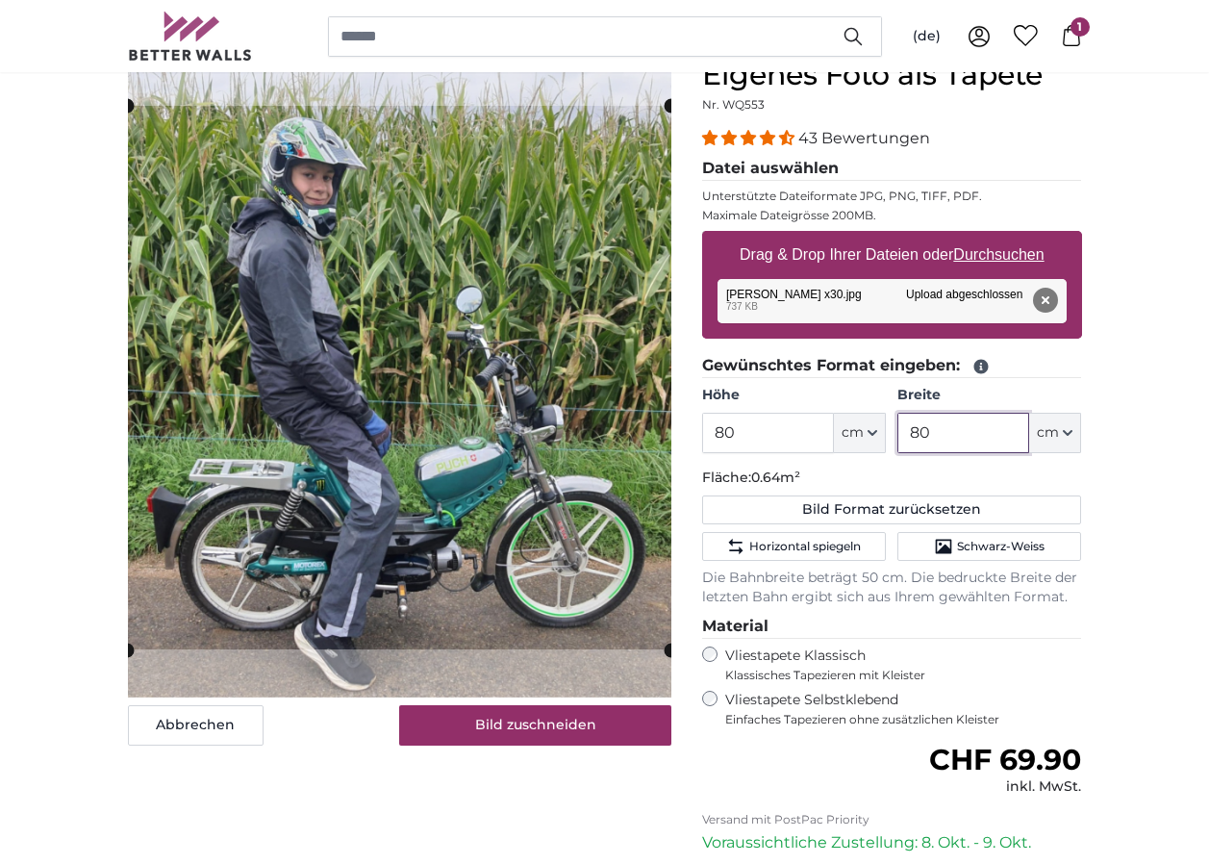
type input "80"
click at [722, 430] on input "80" at bounding box center [768, 433] width 132 height 40
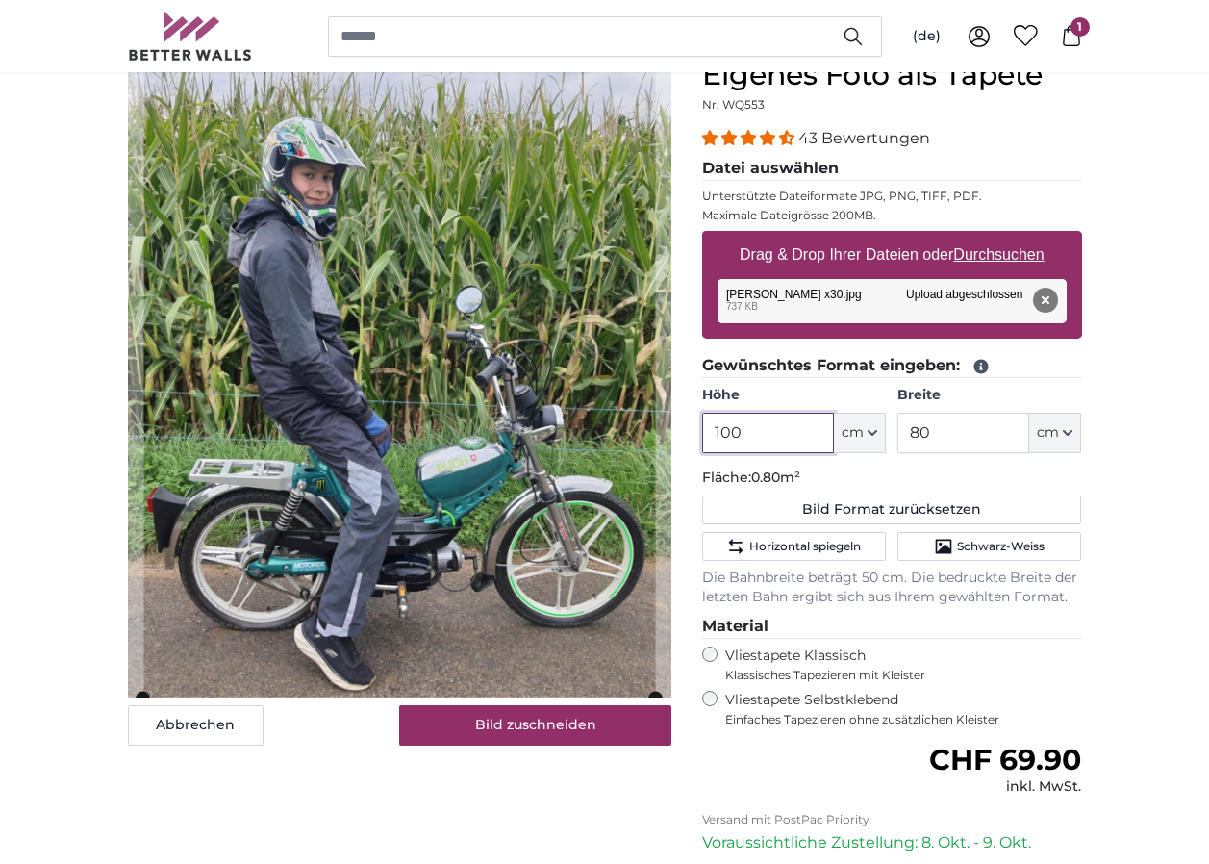
type input "100"
click at [921, 430] on input "80" at bounding box center [963, 433] width 132 height 40
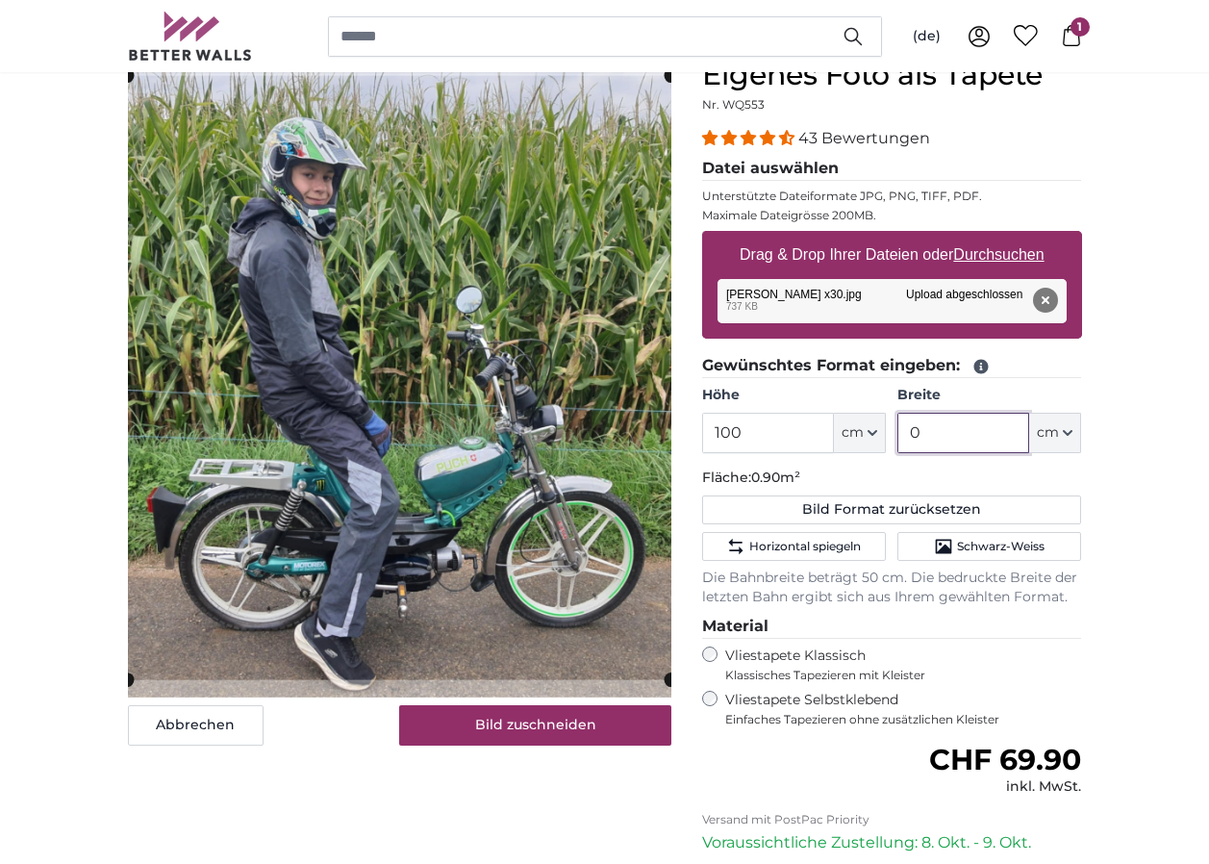
type input "80"
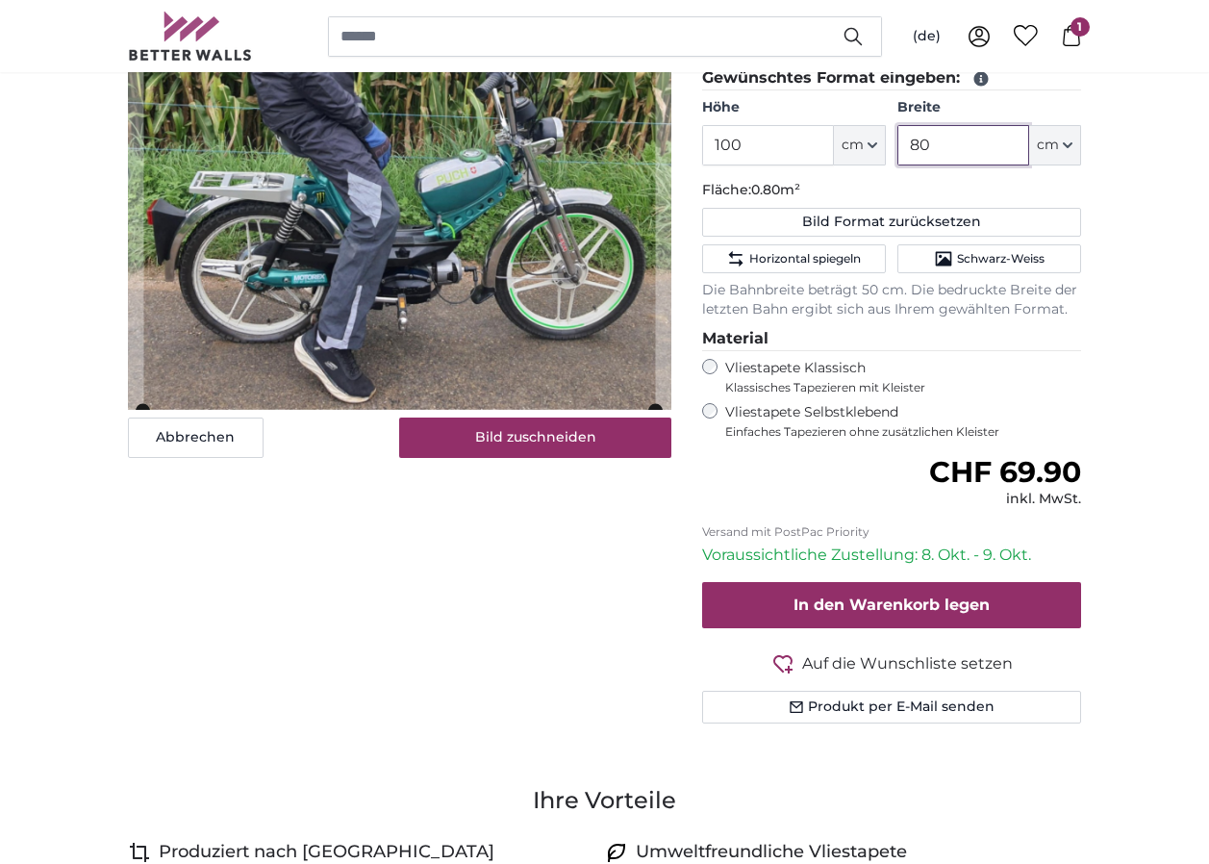
scroll to position [481, 0]
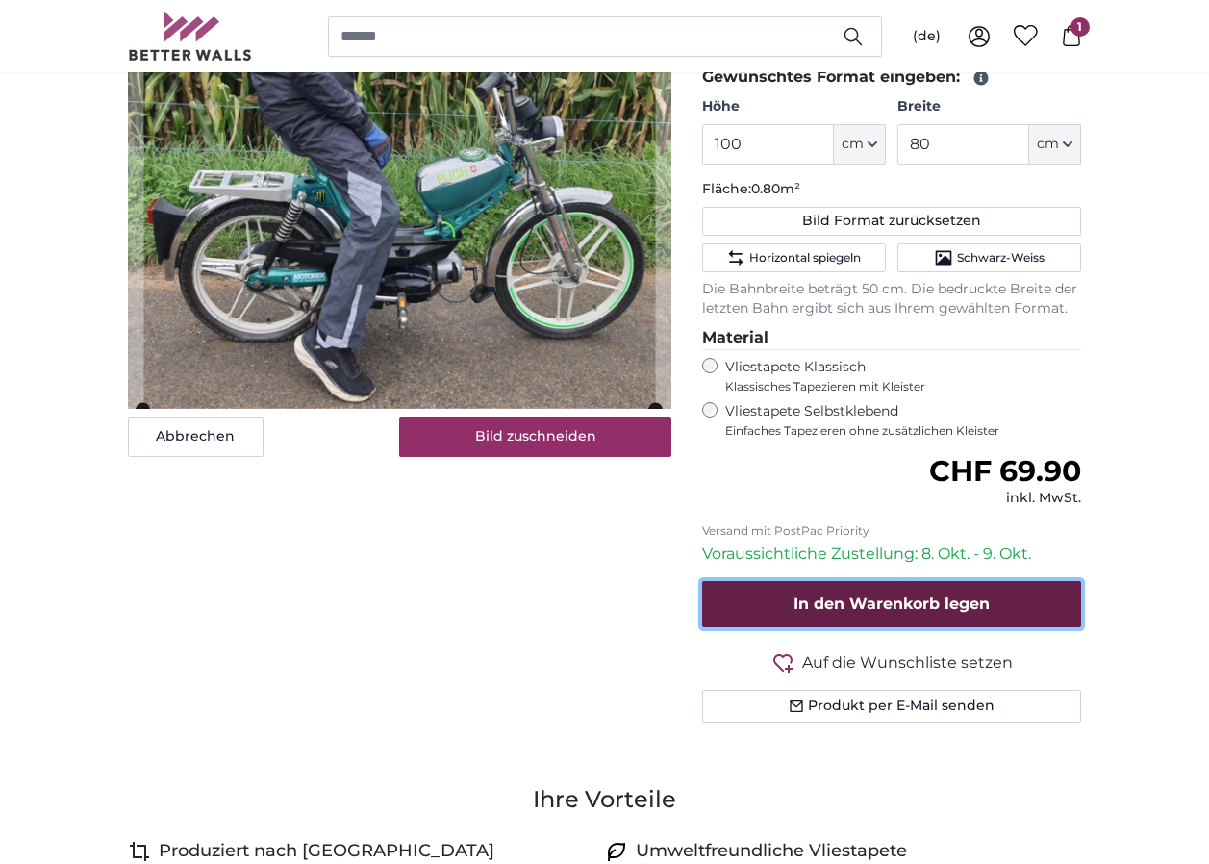
click at [866, 598] on span "In den Warenkorb legen" at bounding box center [892, 603] width 196 height 18
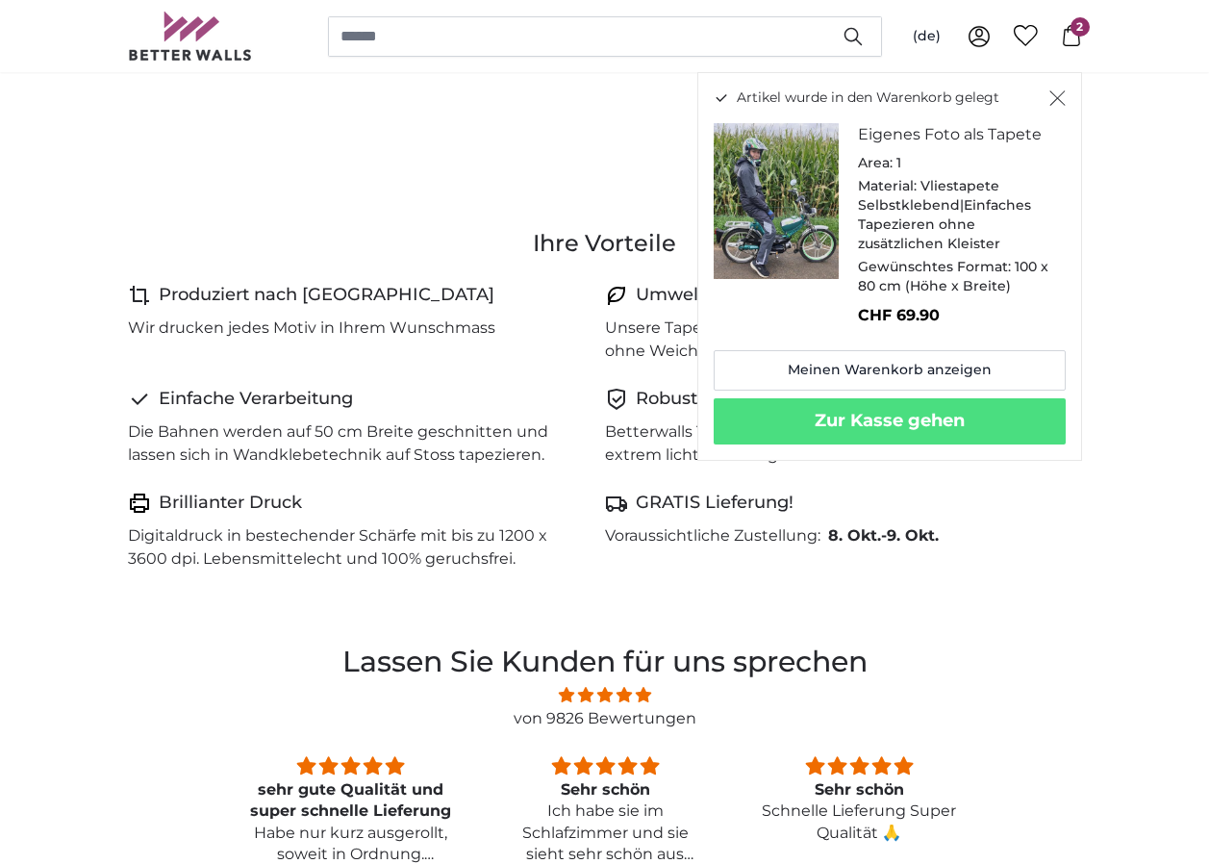
scroll to position [1058, 0]
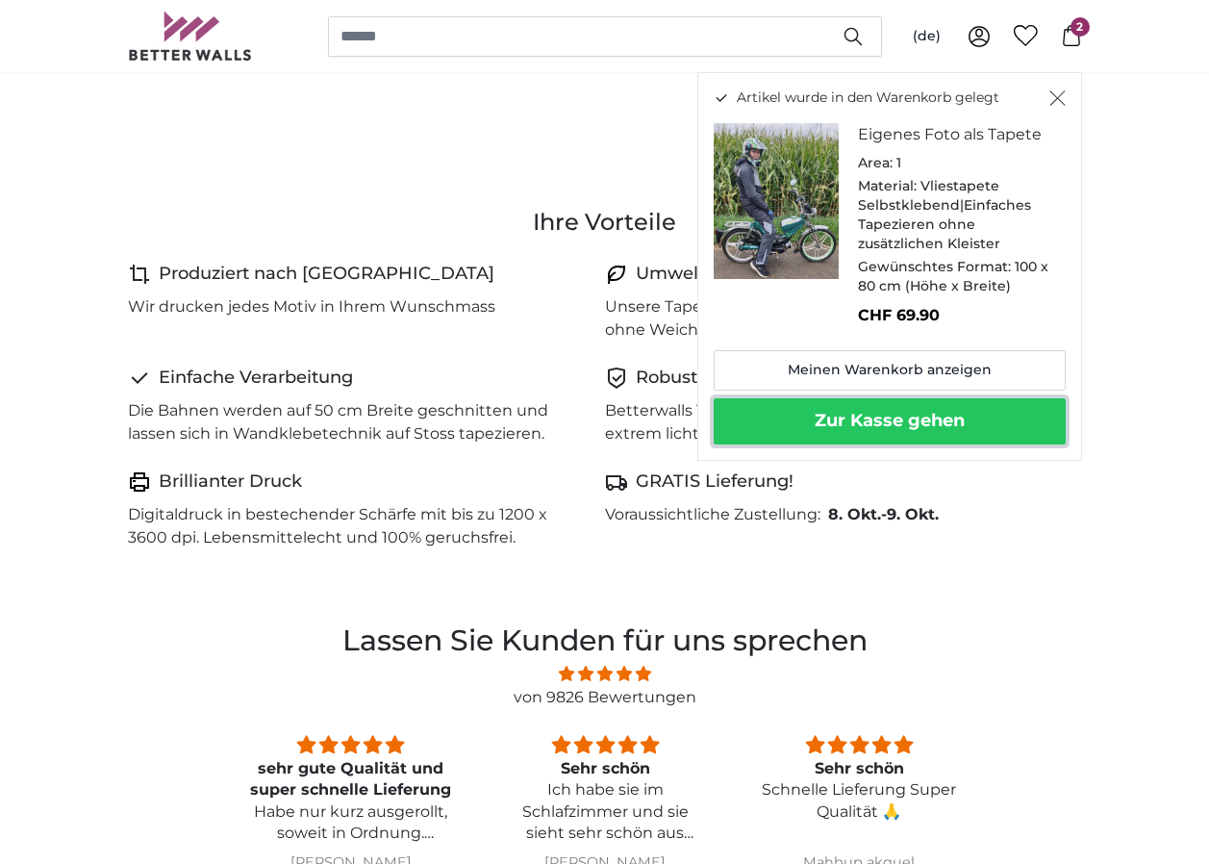
click at [943, 421] on button "Zur Kasse gehen" at bounding box center [890, 421] width 352 height 46
